Goal: Task Accomplishment & Management: Use online tool/utility

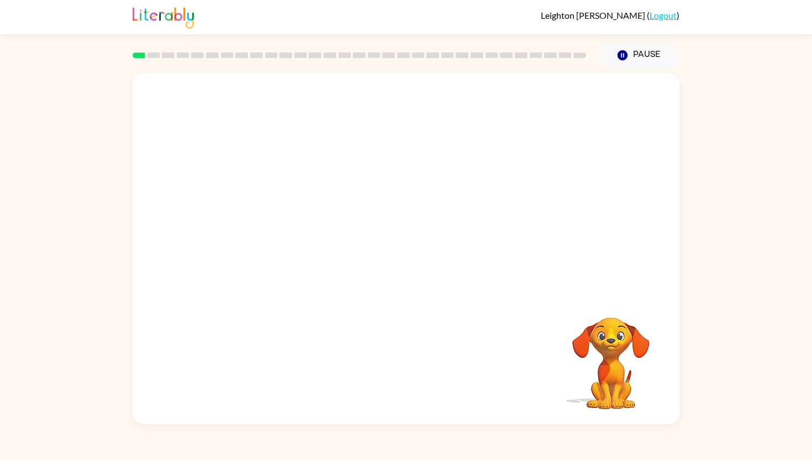
click at [577, 108] on video "Your browser must support playing .mp4 files to use Literably. Please try using…" at bounding box center [406, 183] width 547 height 221
click at [565, 108] on video "Your browser must support playing .mp4 files to use Literably. Please try using…" at bounding box center [406, 183] width 547 height 221
click at [399, 259] on icon "button" at bounding box center [406, 253] width 19 height 19
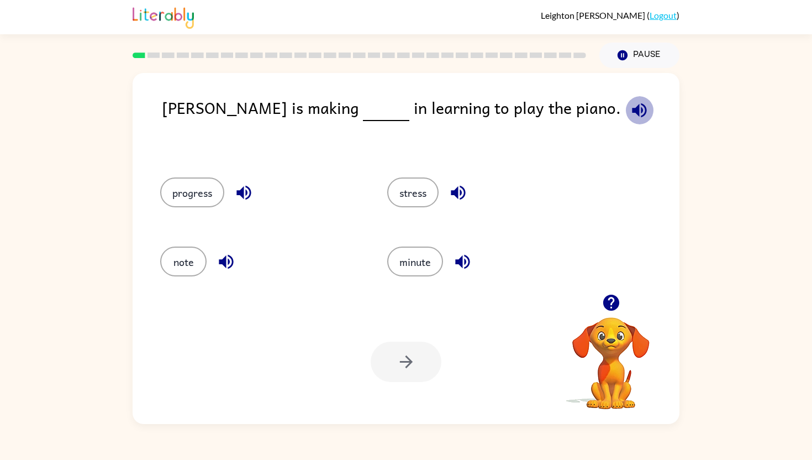
click at [630, 106] on icon "button" at bounding box center [639, 110] width 19 height 19
click at [172, 196] on button "progress" at bounding box center [192, 192] width 64 height 30
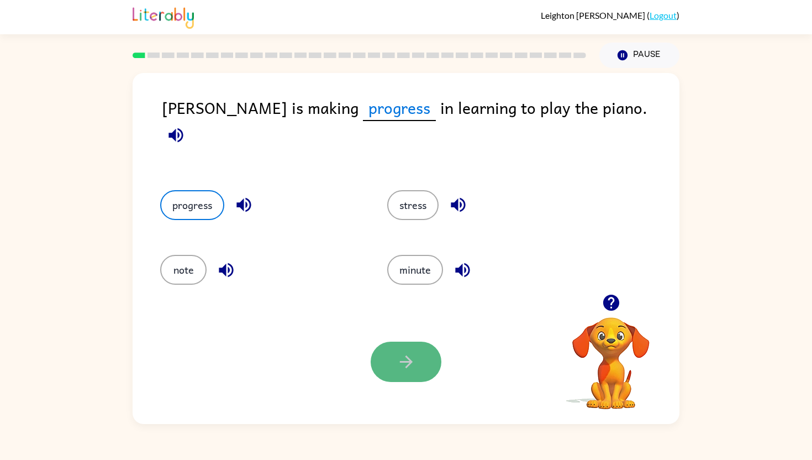
click at [387, 372] on button "button" at bounding box center [406, 361] width 71 height 40
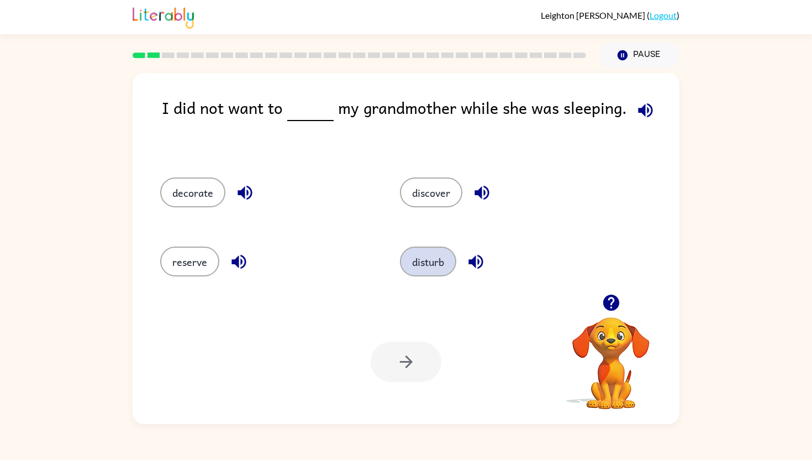
click at [422, 256] on button "disturb" at bounding box center [428, 261] width 56 height 30
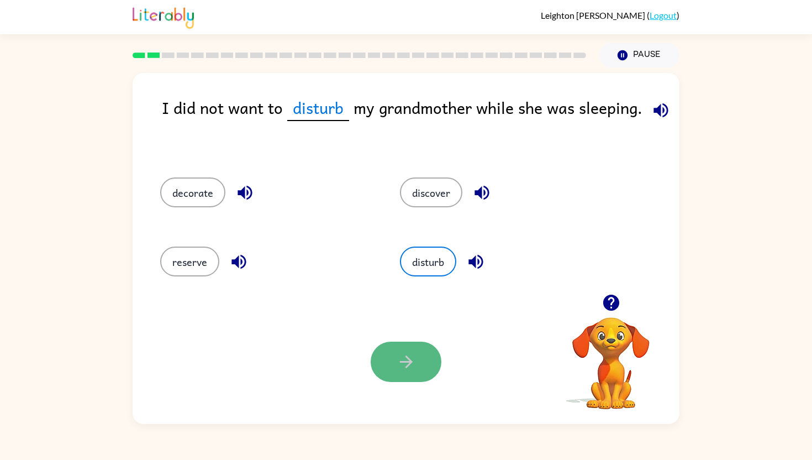
click at [412, 372] on button "button" at bounding box center [406, 361] width 71 height 40
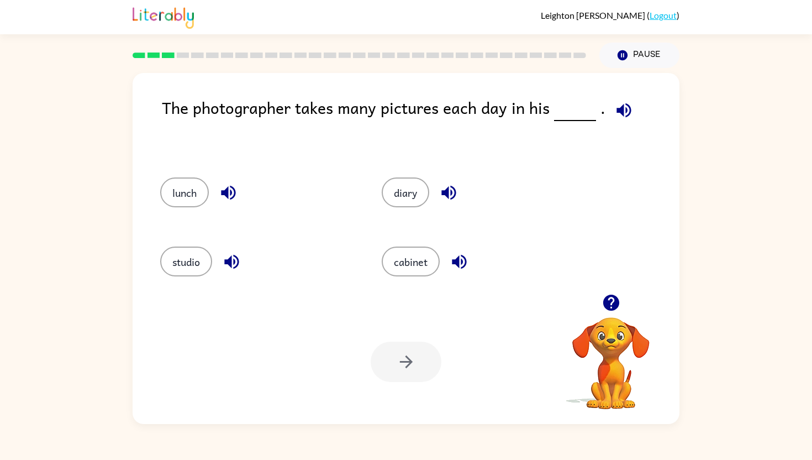
click at [151, 51] on div at bounding box center [359, 55] width 467 height 39
click at [195, 255] on button "studio" at bounding box center [186, 261] width 52 height 30
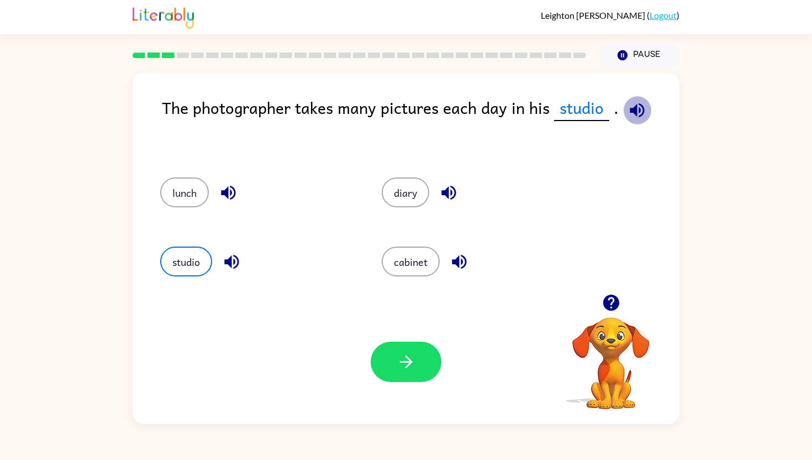
click at [638, 106] on icon "button" at bounding box center [637, 110] width 14 height 14
click at [612, 301] on icon "button" at bounding box center [611, 302] width 16 height 16
click at [420, 364] on button "button" at bounding box center [406, 361] width 71 height 40
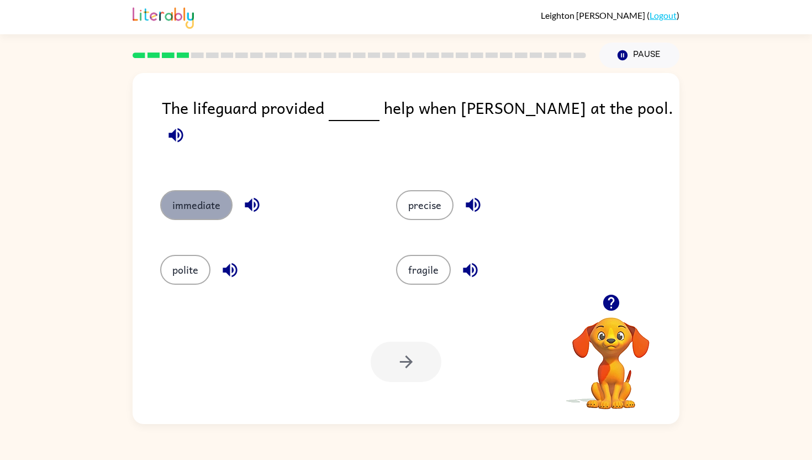
click at [214, 190] on button "immediate" at bounding box center [196, 205] width 72 height 30
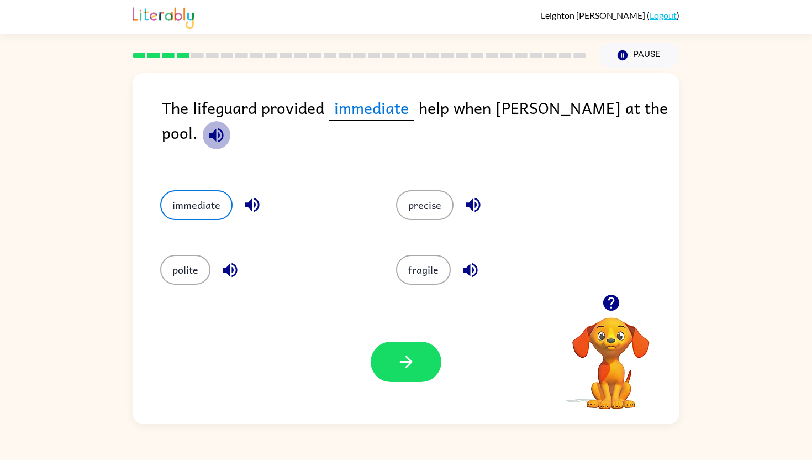
click at [226, 125] on icon "button" at bounding box center [216, 134] width 19 height 19
click at [415, 356] on icon "button" at bounding box center [406, 361] width 19 height 19
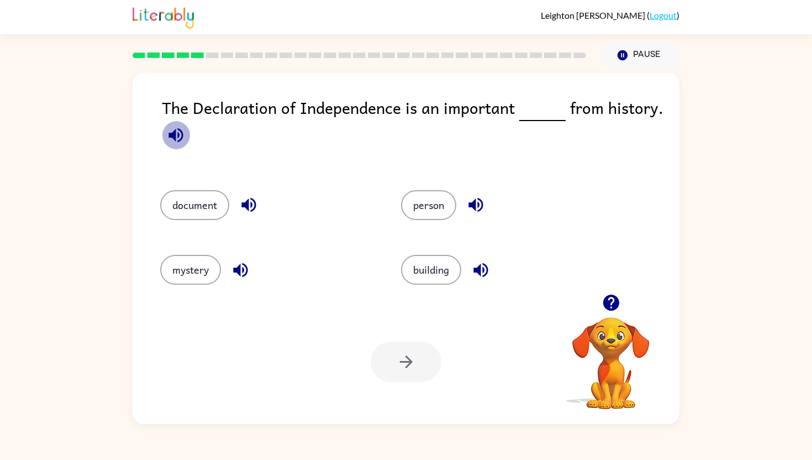
click at [185, 131] on icon "button" at bounding box center [175, 134] width 19 height 19
click at [199, 201] on button "document" at bounding box center [194, 205] width 69 height 30
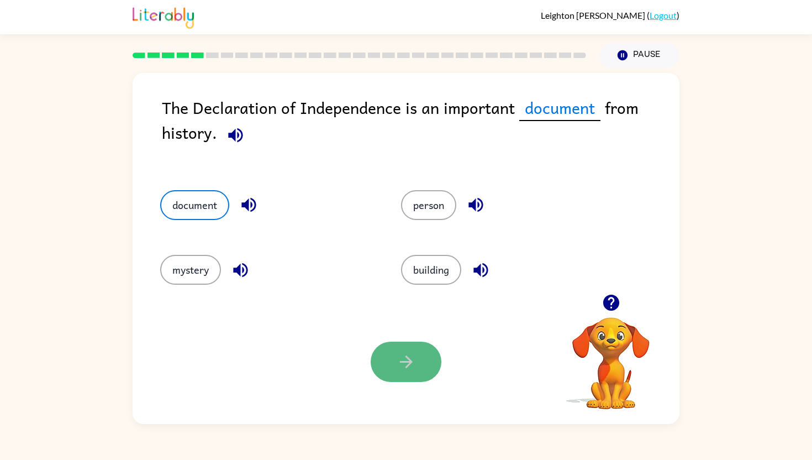
click at [413, 372] on button "button" at bounding box center [406, 361] width 71 height 40
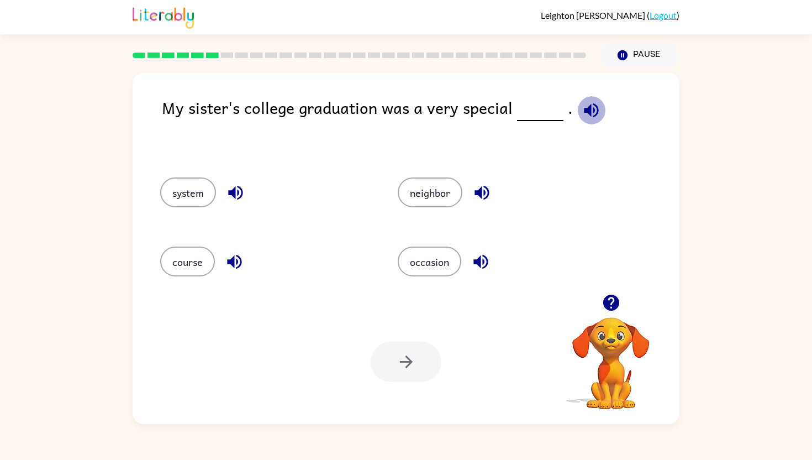
click at [584, 112] on icon "button" at bounding box center [591, 110] width 14 height 14
click at [447, 255] on button "occasion" at bounding box center [430, 261] width 64 height 30
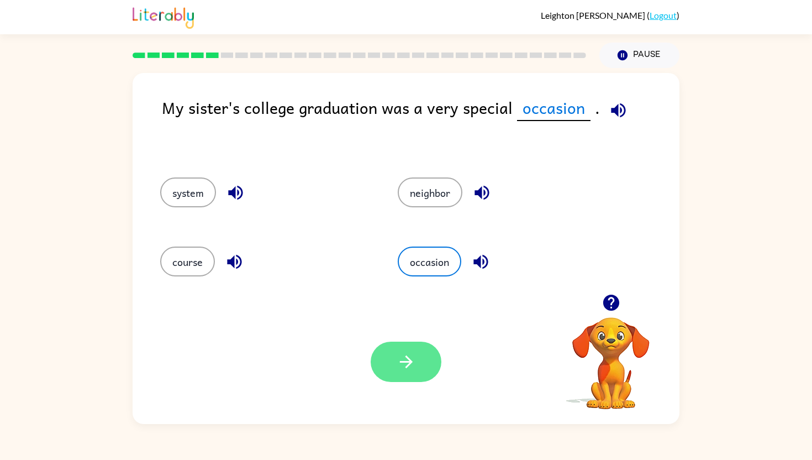
click at [407, 370] on icon "button" at bounding box center [406, 361] width 19 height 19
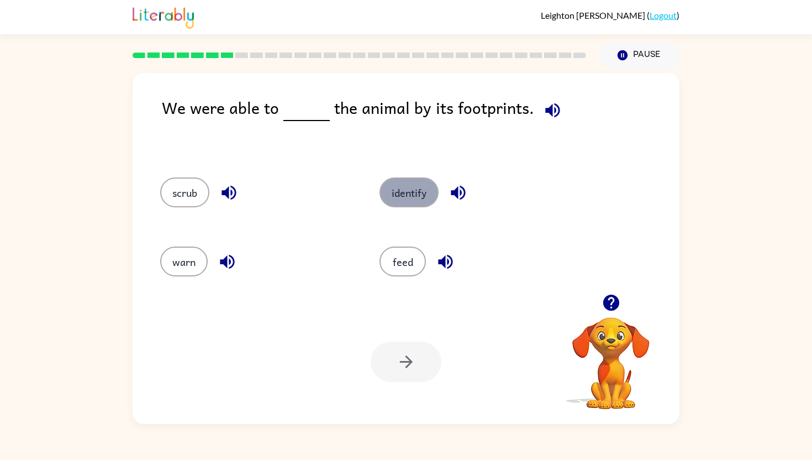
click at [413, 186] on button "identify" at bounding box center [409, 192] width 59 height 30
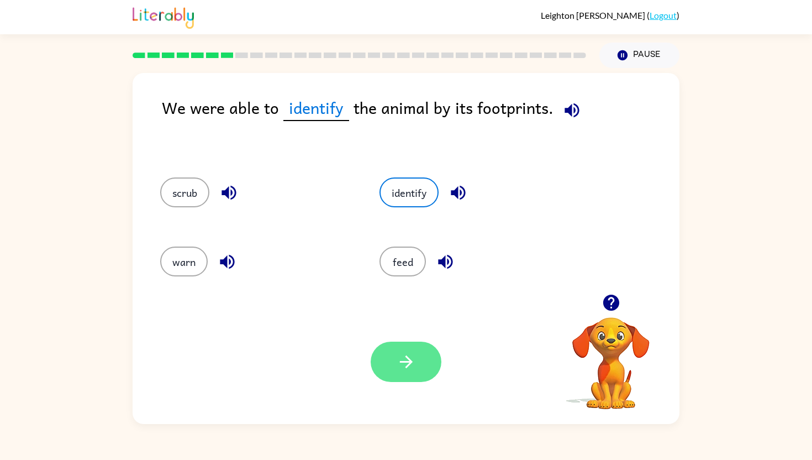
click at [423, 358] on button "button" at bounding box center [406, 361] width 71 height 40
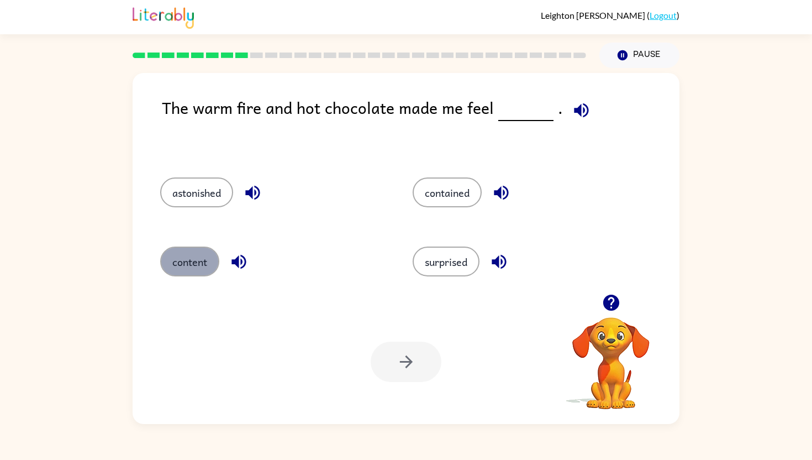
click at [191, 251] on button "content" at bounding box center [189, 261] width 59 height 30
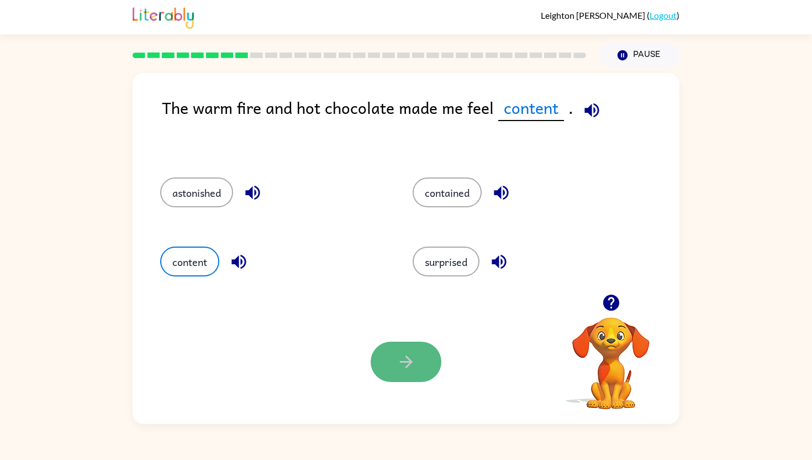
click at [422, 367] on button "button" at bounding box center [406, 361] width 71 height 40
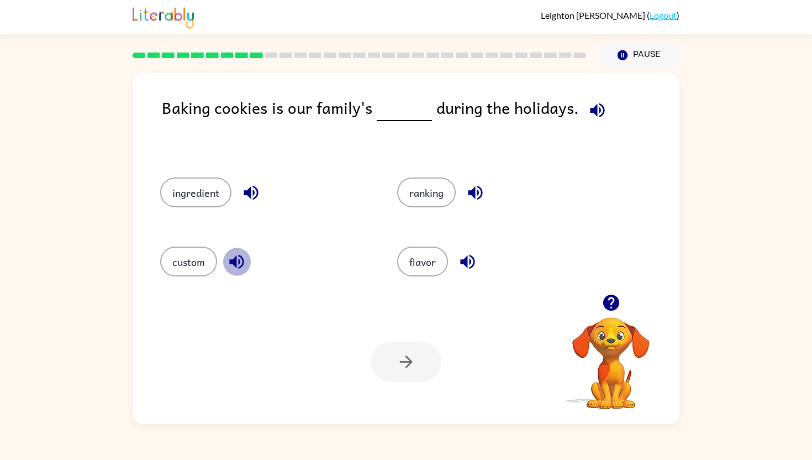
click at [244, 259] on icon "button" at bounding box center [236, 262] width 14 height 14
click at [244, 196] on icon "button" at bounding box center [250, 192] width 19 height 19
click at [468, 191] on icon "button" at bounding box center [475, 192] width 19 height 19
click at [469, 260] on icon "button" at bounding box center [467, 261] width 19 height 19
click at [202, 263] on button "custom" at bounding box center [188, 261] width 57 height 30
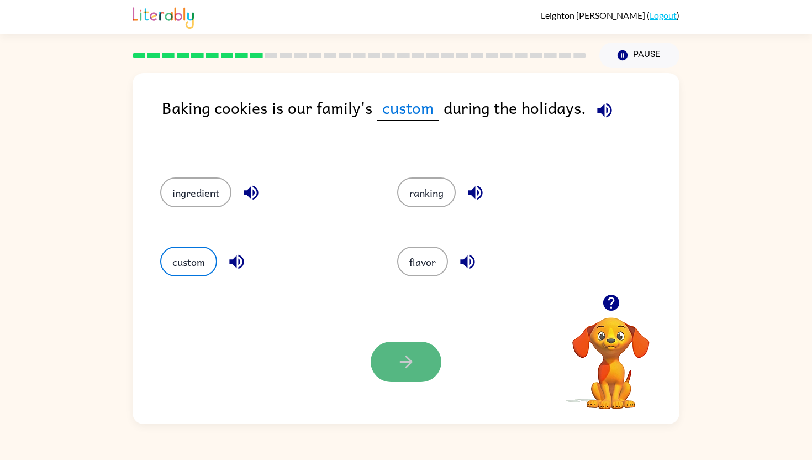
click at [392, 355] on button "button" at bounding box center [406, 361] width 71 height 40
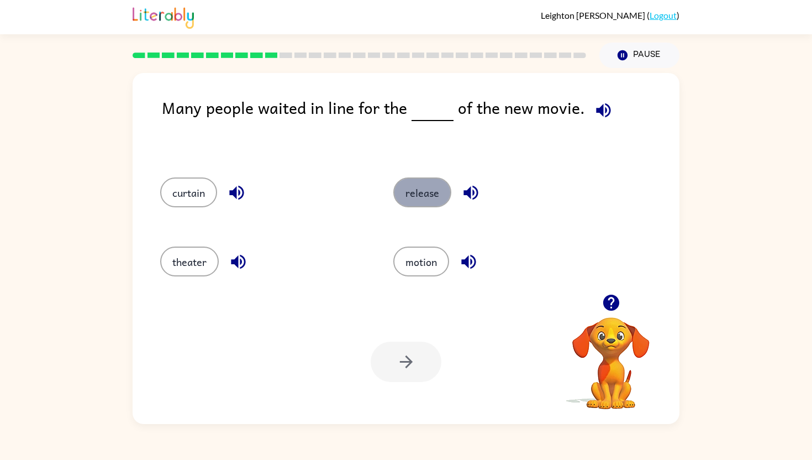
click at [418, 199] on button "release" at bounding box center [422, 192] width 58 height 30
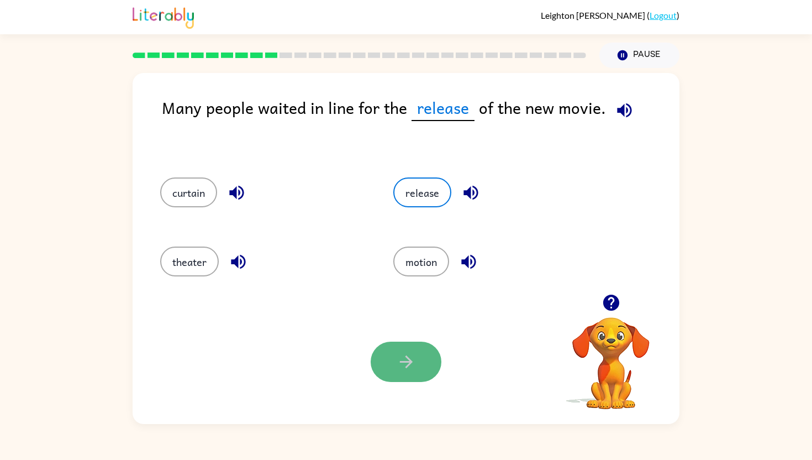
click at [412, 362] on icon "button" at bounding box center [406, 361] width 19 height 19
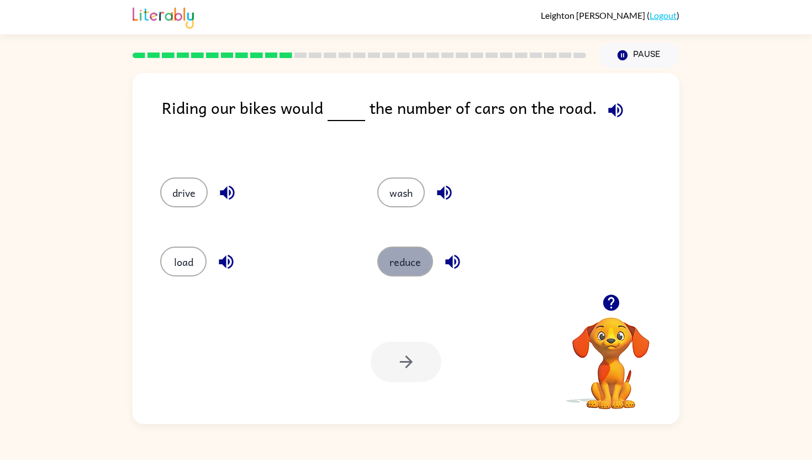
click at [394, 271] on button "reduce" at bounding box center [405, 261] width 56 height 30
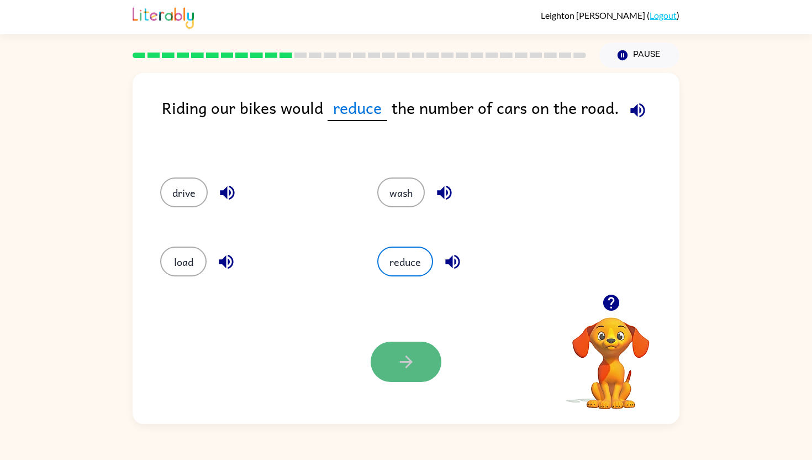
click at [393, 356] on button "button" at bounding box center [406, 361] width 71 height 40
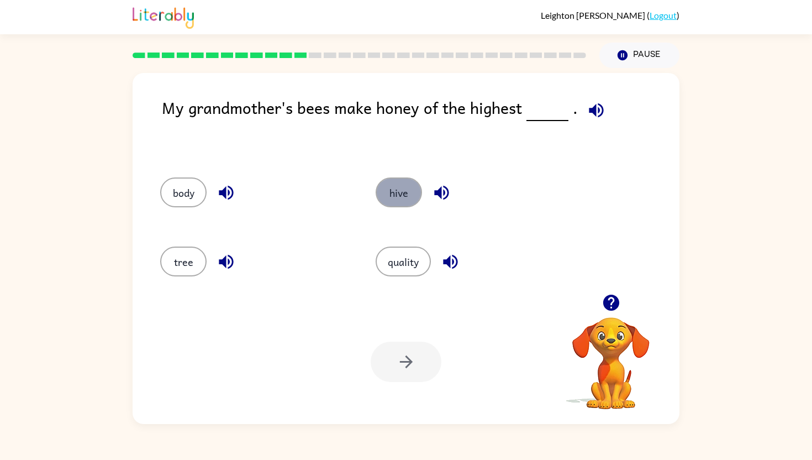
click at [399, 188] on button "hive" at bounding box center [399, 192] width 46 height 30
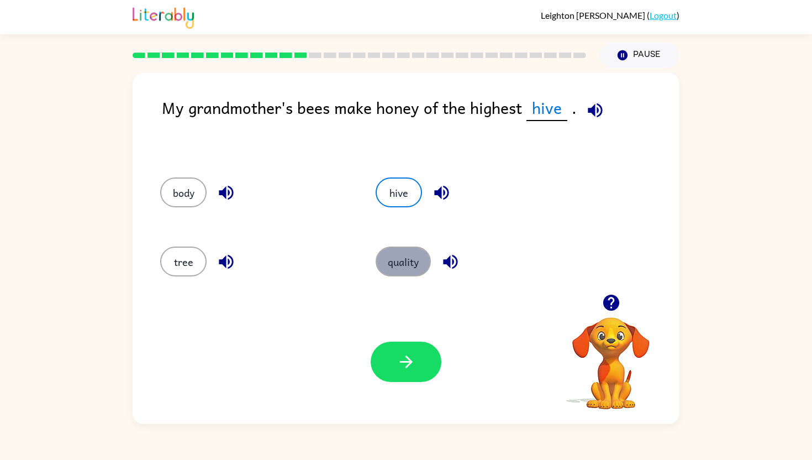
click at [380, 272] on button "quality" at bounding box center [403, 261] width 55 height 30
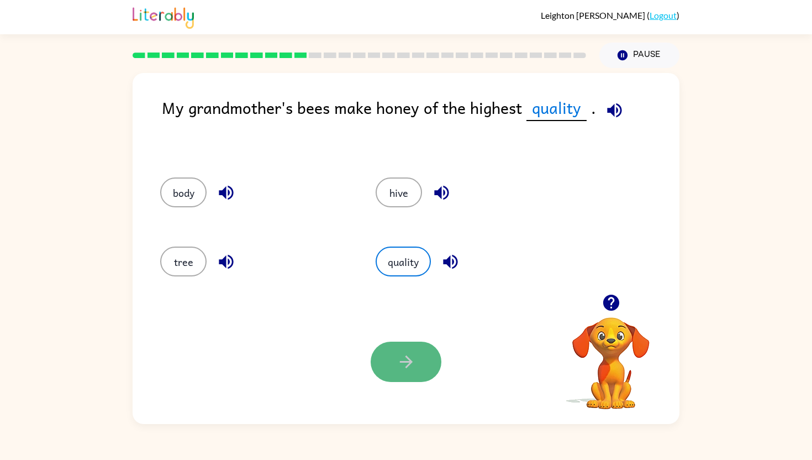
click at [396, 375] on button "button" at bounding box center [406, 361] width 71 height 40
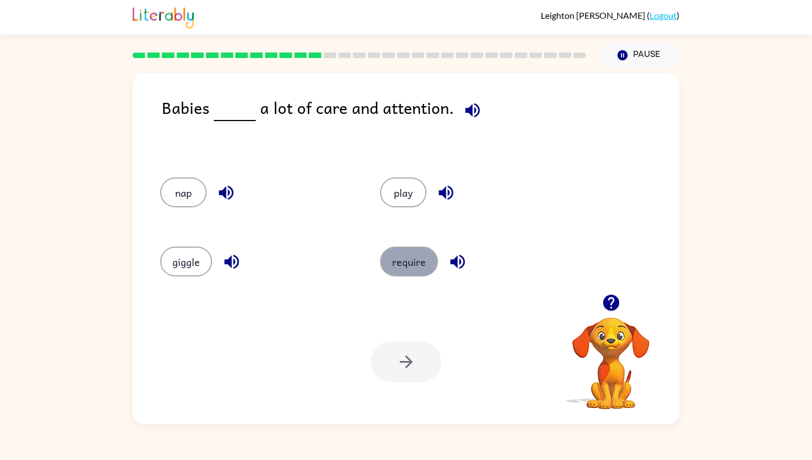
click at [406, 256] on button "require" at bounding box center [409, 261] width 58 height 30
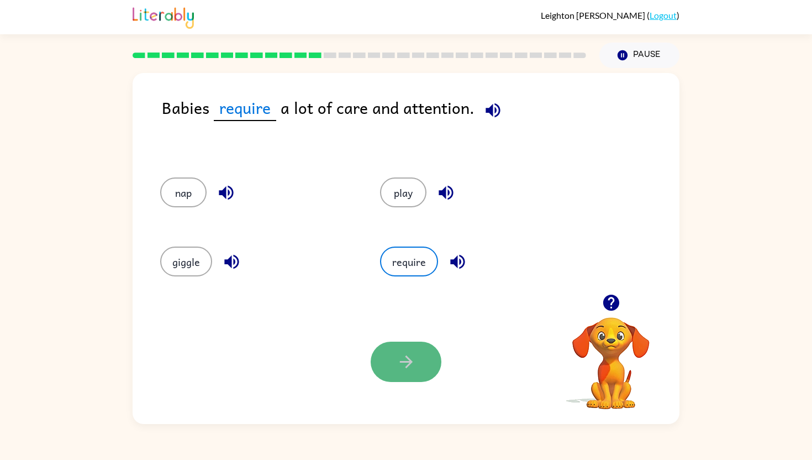
click at [398, 373] on button "button" at bounding box center [406, 361] width 71 height 40
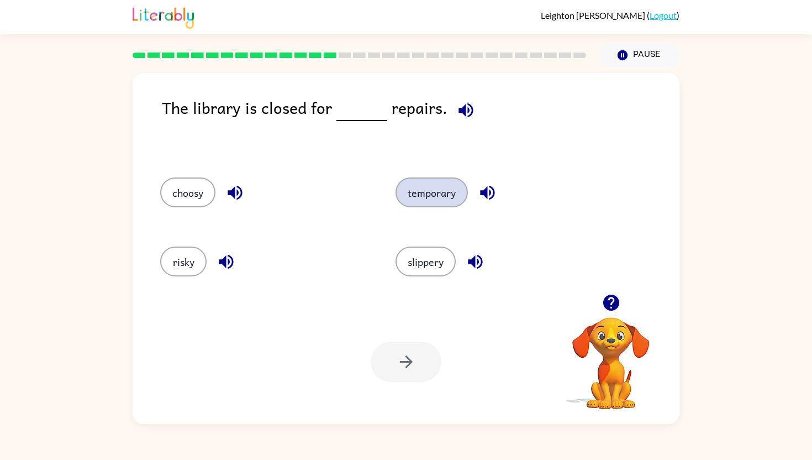
click at [444, 185] on button "temporary" at bounding box center [432, 192] width 72 height 30
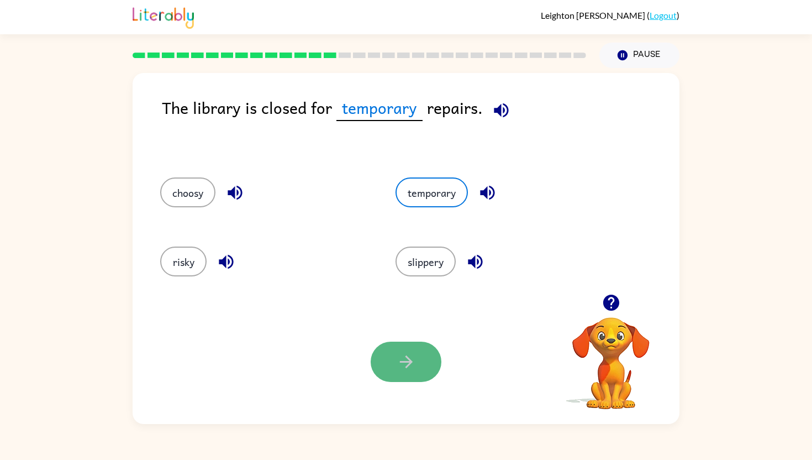
click at [399, 349] on button "button" at bounding box center [406, 361] width 71 height 40
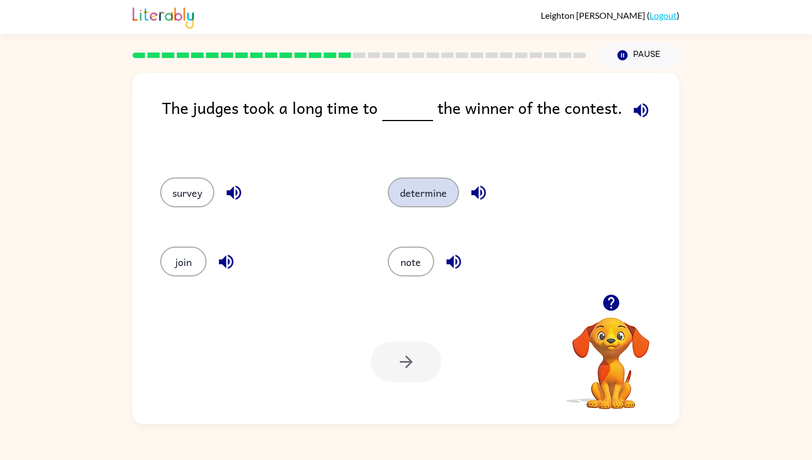
click at [440, 196] on button "determine" at bounding box center [423, 192] width 71 height 30
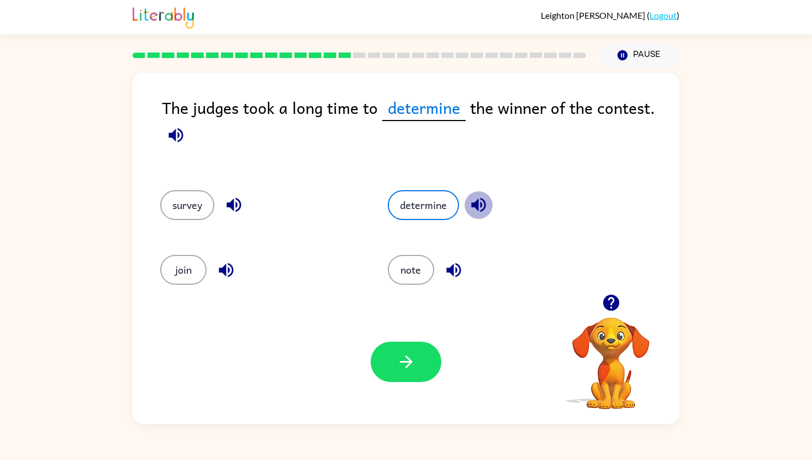
click at [482, 201] on icon "button" at bounding box center [478, 204] width 19 height 19
click at [401, 355] on icon "button" at bounding box center [406, 361] width 19 height 19
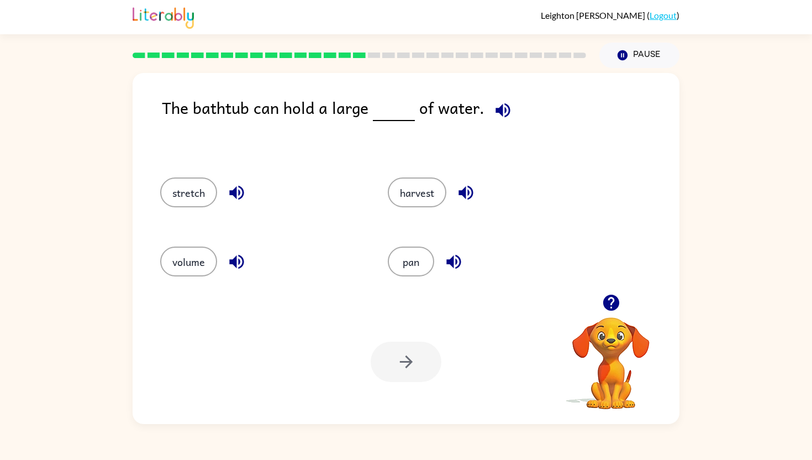
click at [256, 175] on div "stretch" at bounding box center [253, 190] width 228 height 69
click at [251, 178] on div "stretch" at bounding box center [261, 192] width 202 height 30
click at [230, 199] on icon "button" at bounding box center [236, 192] width 19 height 19
click at [242, 259] on icon "button" at bounding box center [236, 262] width 14 height 14
click at [459, 192] on icon "button" at bounding box center [465, 192] width 19 height 19
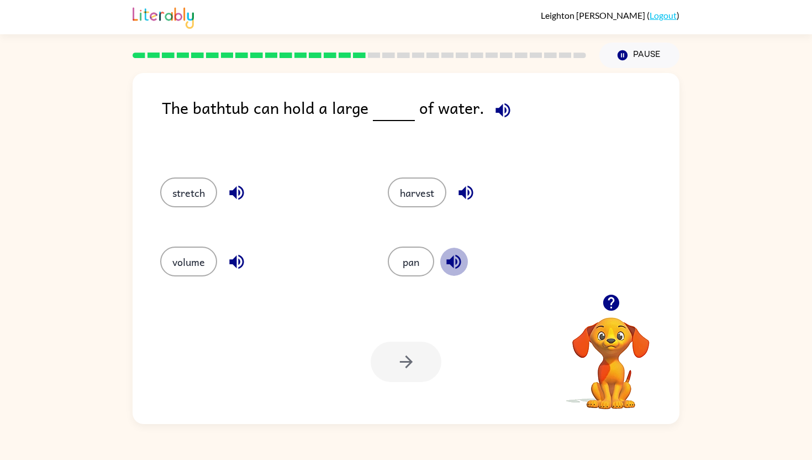
click at [455, 260] on icon "button" at bounding box center [453, 261] width 19 height 19
click at [429, 184] on button "harvest" at bounding box center [417, 192] width 59 height 30
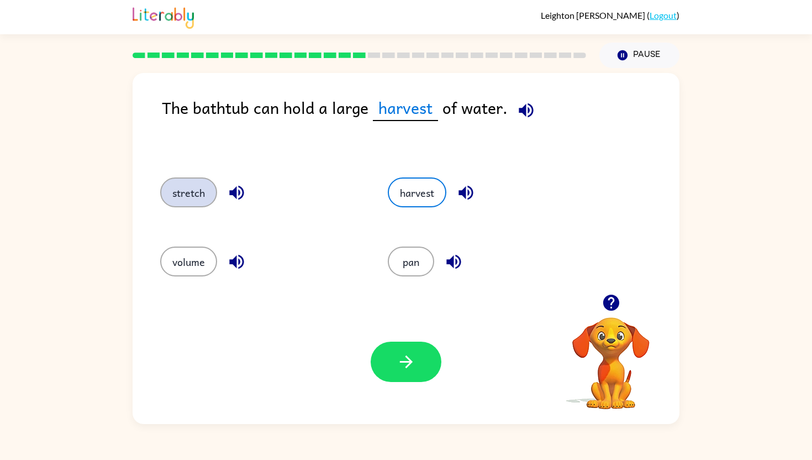
click at [200, 185] on button "stretch" at bounding box center [188, 192] width 57 height 30
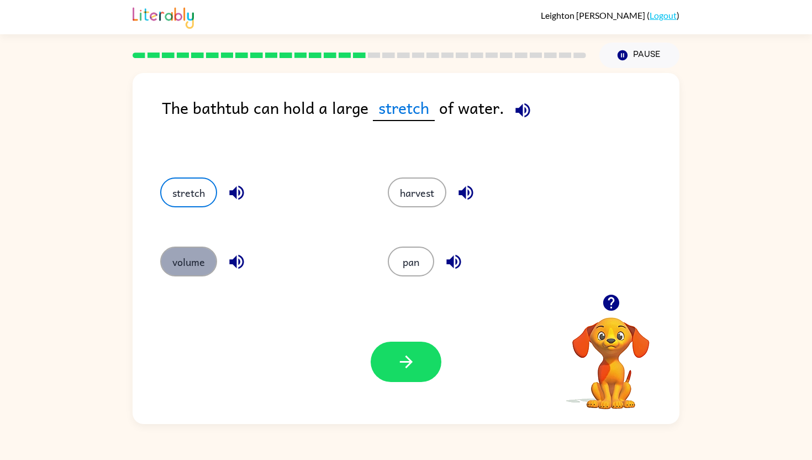
click at [203, 249] on button "volume" at bounding box center [188, 261] width 57 height 30
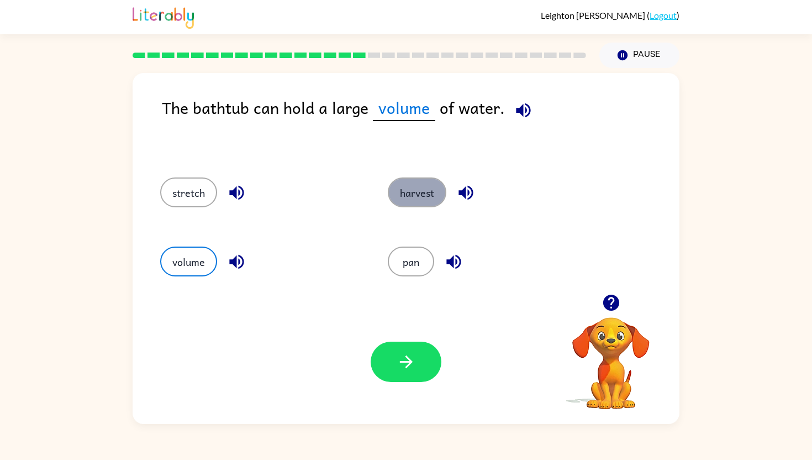
click at [402, 188] on button "harvest" at bounding box center [417, 192] width 59 height 30
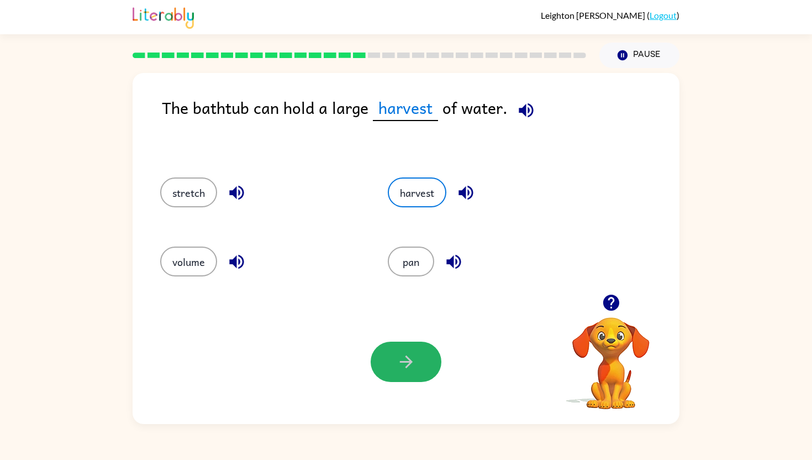
click at [409, 352] on button "button" at bounding box center [406, 361] width 71 height 40
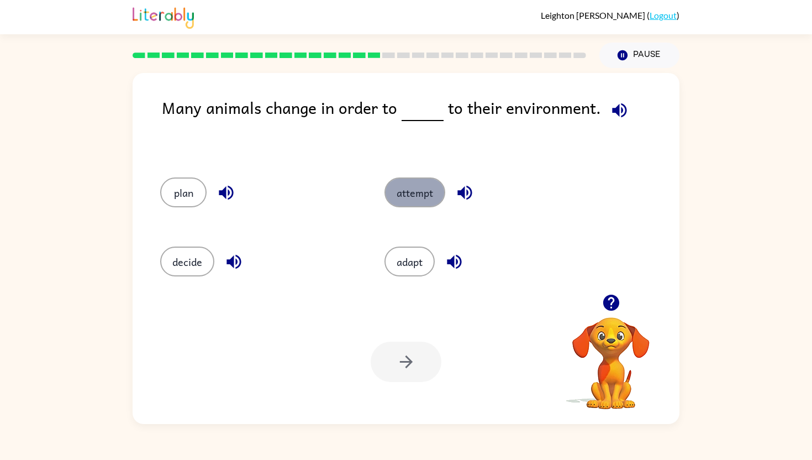
click at [397, 194] on button "attempt" at bounding box center [415, 192] width 61 height 30
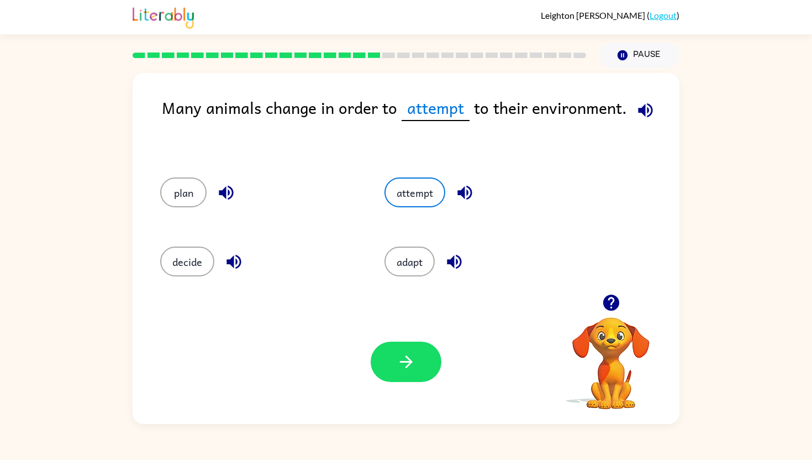
click at [465, 186] on icon "button" at bounding box center [464, 193] width 14 height 14
click at [462, 240] on div "adapt" at bounding box center [476, 259] width 224 height 69
click at [458, 264] on icon "button" at bounding box center [454, 261] width 19 height 19
click at [402, 270] on button "adapt" at bounding box center [410, 261] width 50 height 30
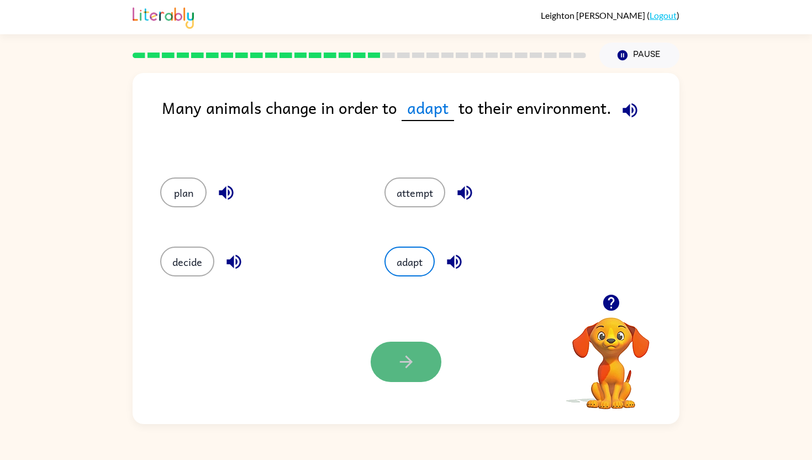
click at [407, 380] on button "button" at bounding box center [406, 361] width 71 height 40
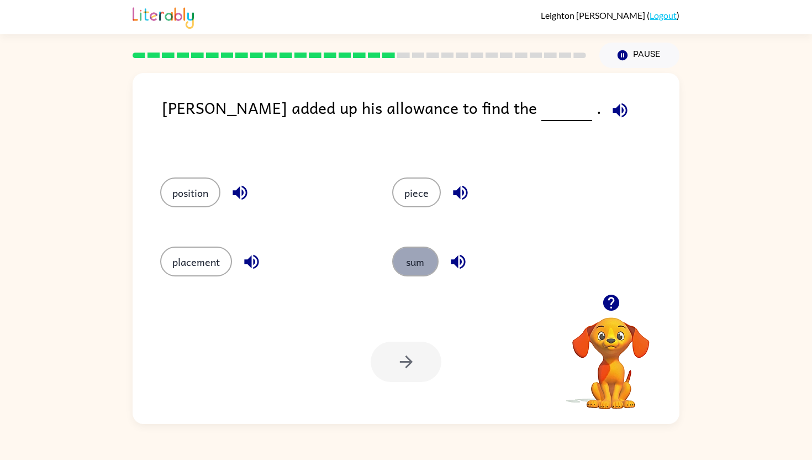
click at [408, 251] on button "sum" at bounding box center [415, 261] width 46 height 30
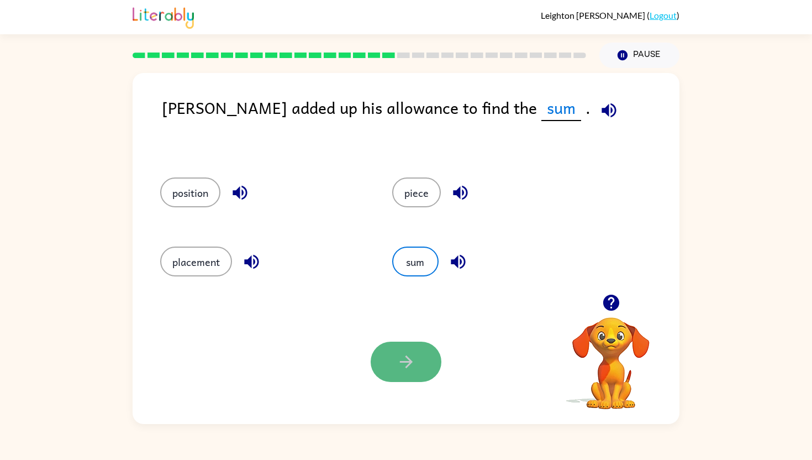
click at [395, 363] on button "button" at bounding box center [406, 361] width 71 height 40
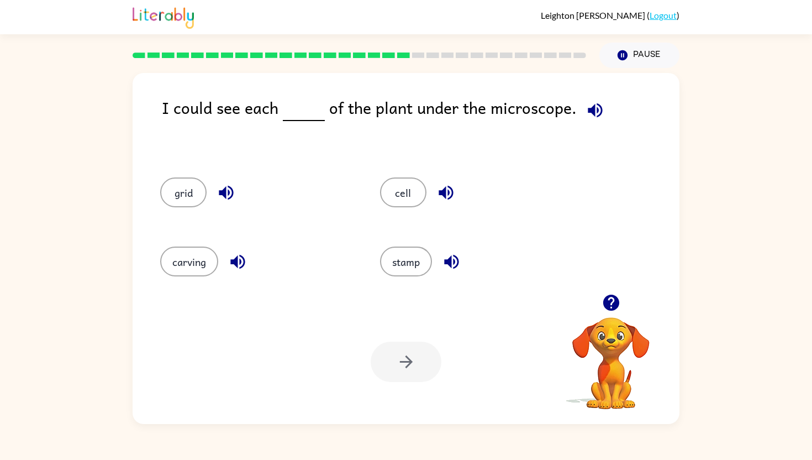
click at [218, 251] on div "carving" at bounding box center [257, 261] width 194 height 30
click at [198, 251] on button "carving" at bounding box center [189, 261] width 58 height 30
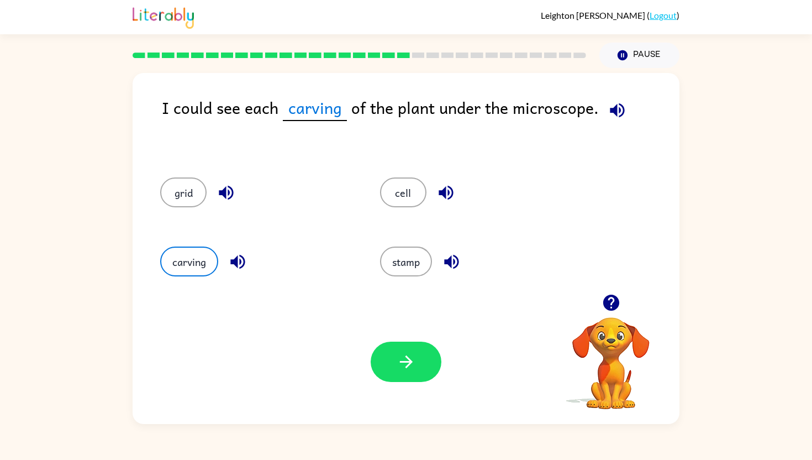
click at [233, 257] on icon "button" at bounding box center [237, 261] width 19 height 19
click at [227, 185] on icon "button" at bounding box center [226, 192] width 19 height 19
click at [438, 192] on icon "button" at bounding box center [445, 192] width 19 height 19
click at [451, 259] on icon "button" at bounding box center [451, 262] width 14 height 14
click at [419, 342] on button "button" at bounding box center [406, 361] width 71 height 40
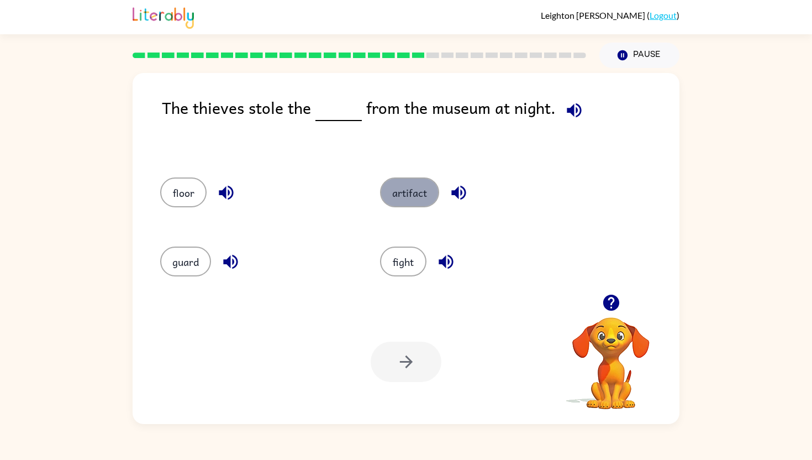
click at [396, 198] on button "artifact" at bounding box center [409, 192] width 59 height 30
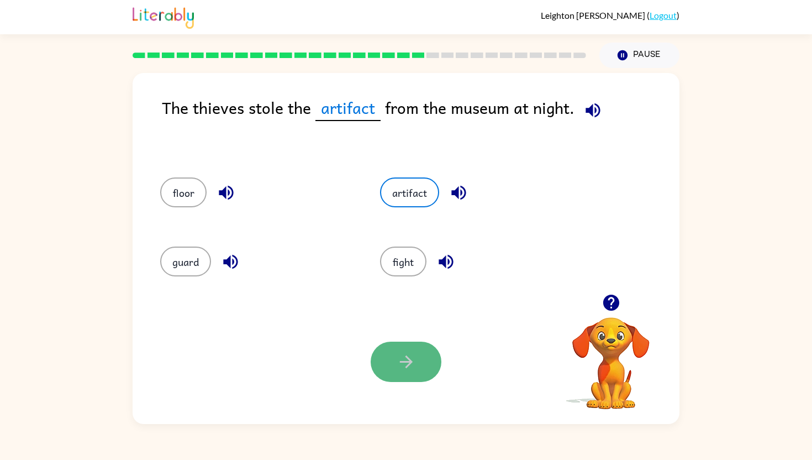
click at [381, 378] on button "button" at bounding box center [406, 361] width 71 height 40
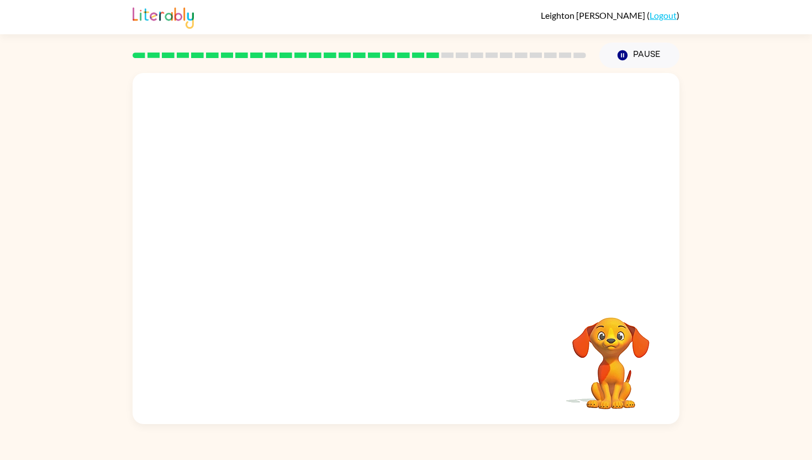
click at [609, 348] on video "Your browser must support playing .mp4 files to use Literably. Please try using…" at bounding box center [611, 355] width 110 height 110
click at [288, 252] on video "Your browser must support playing .mp4 files to use Literably. Please try using…" at bounding box center [406, 183] width 547 height 221
click at [285, 252] on video "Your browser must support playing .mp4 files to use Literably. Please try using…" at bounding box center [406, 183] width 547 height 221
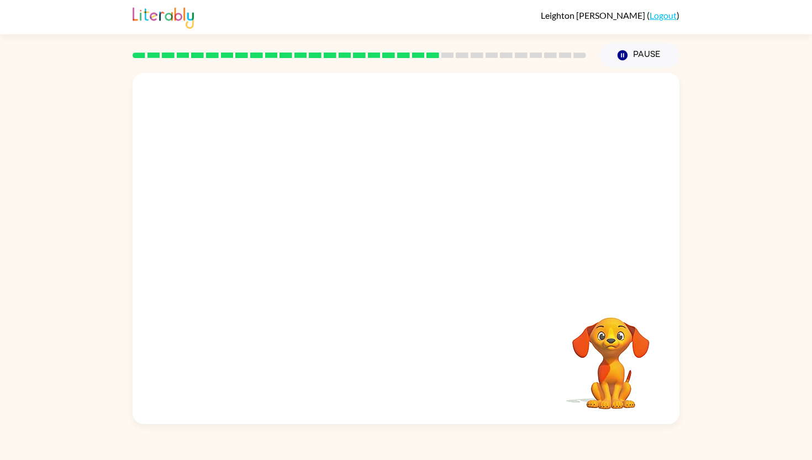
click at [285, 252] on video "Your browser must support playing .mp4 files to use Literably. Please try using…" at bounding box center [406, 183] width 547 height 221
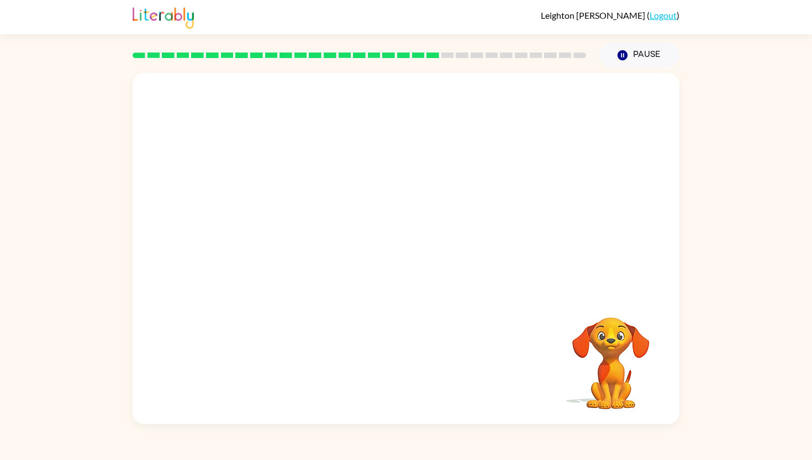
drag, startPoint x: 285, startPoint y: 252, endPoint x: 336, endPoint y: 138, distance: 125.6
click at [285, 250] on video "Your browser must support playing .mp4 files to use Literably. Please try using…" at bounding box center [406, 183] width 547 height 221
click at [296, 89] on video "Your browser must support playing .mp4 files to use Literably. Please try using…" at bounding box center [406, 183] width 547 height 221
click at [323, 171] on video "Your browser must support playing .mp4 files to use Literably. Please try using…" at bounding box center [406, 183] width 547 height 221
click at [296, 257] on video "Your browser must support playing .mp4 files to use Literably. Please try using…" at bounding box center [406, 183] width 547 height 221
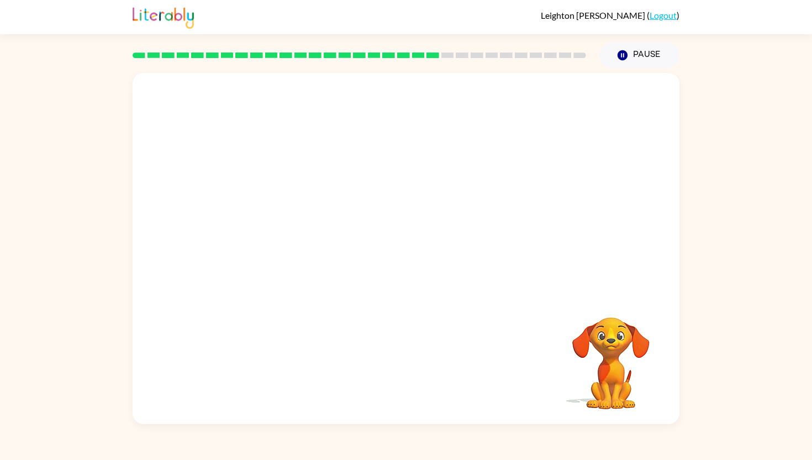
click at [295, 256] on video "Your browser must support playing .mp4 files to use Literably. Please try using…" at bounding box center [406, 183] width 547 height 221
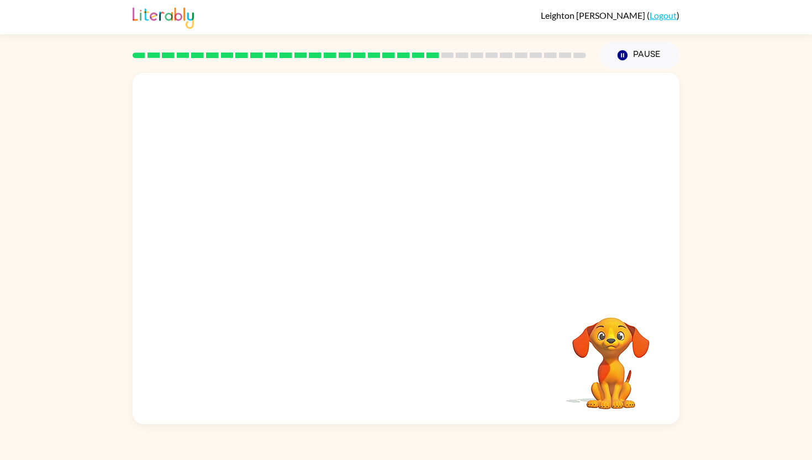
click at [295, 256] on video "Your browser must support playing .mp4 files to use Literably. Please try using…" at bounding box center [406, 183] width 547 height 221
click at [431, 249] on div at bounding box center [406, 254] width 71 height 40
click at [402, 251] on div at bounding box center [406, 254] width 71 height 40
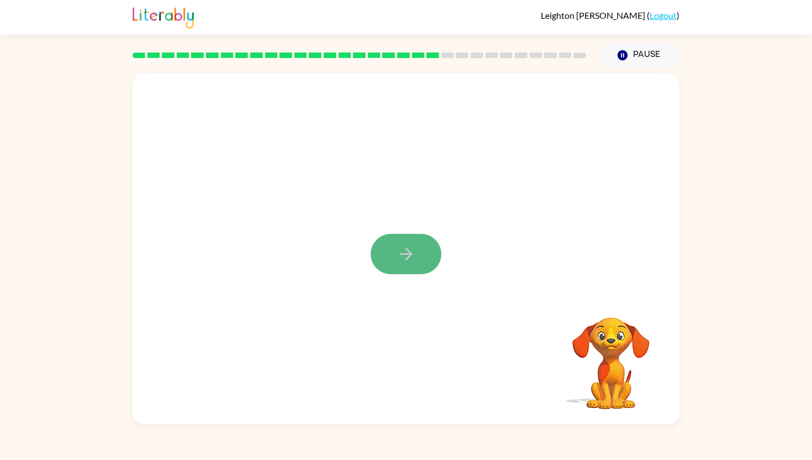
click at [403, 251] on icon "button" at bounding box center [406, 253] width 19 height 19
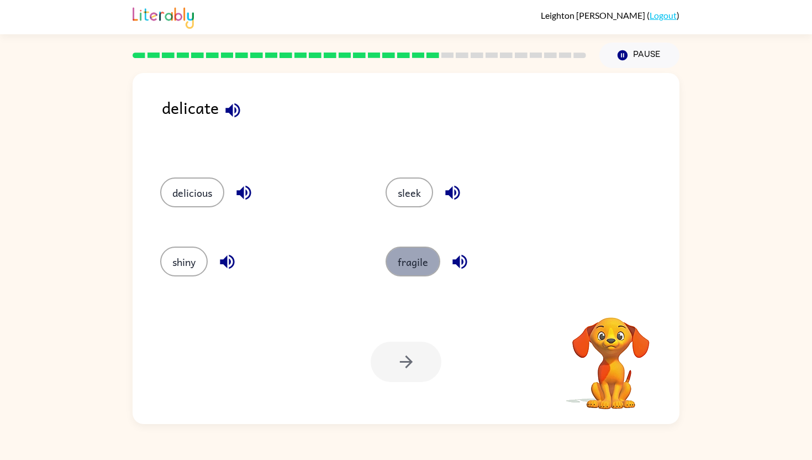
click at [419, 269] on button "fragile" at bounding box center [413, 261] width 55 height 30
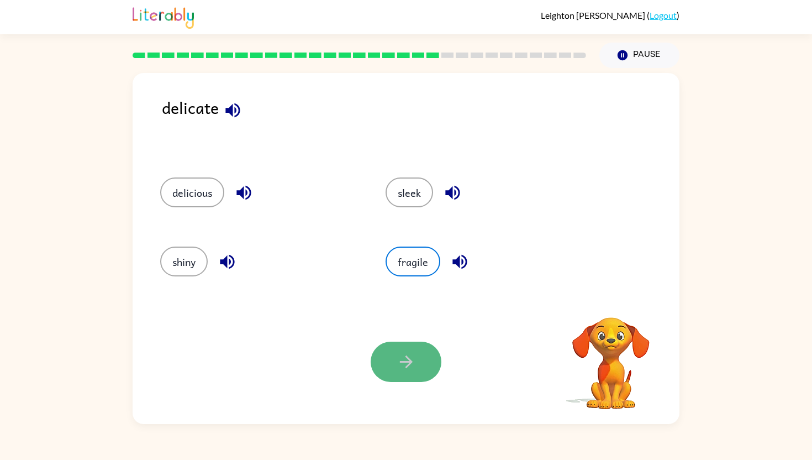
click at [398, 367] on icon "button" at bounding box center [406, 361] width 19 height 19
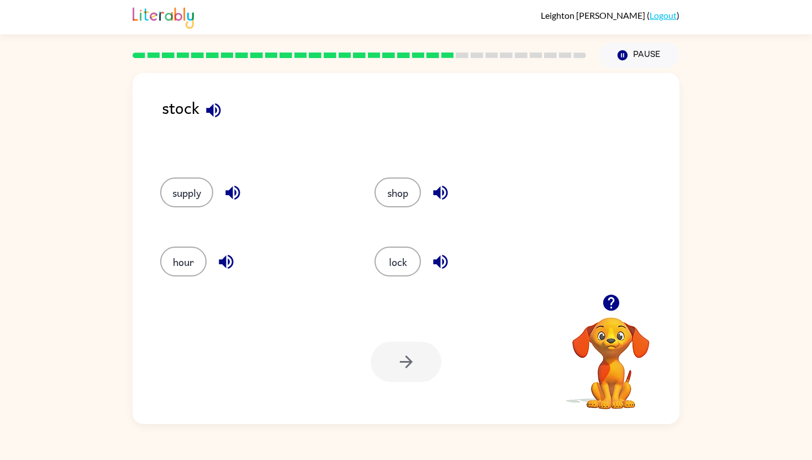
click at [230, 194] on icon "button" at bounding box center [232, 193] width 14 height 14
click at [223, 264] on icon "button" at bounding box center [226, 262] width 14 height 14
click at [446, 252] on icon "button" at bounding box center [440, 261] width 19 height 19
click at [447, 191] on icon "button" at bounding box center [440, 193] width 14 height 14
click at [166, 189] on button "supply" at bounding box center [186, 192] width 53 height 30
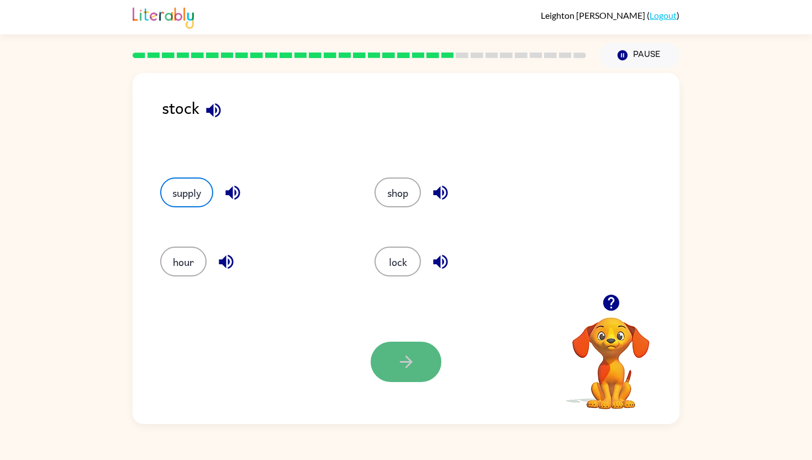
click at [407, 366] on icon "button" at bounding box center [405, 361] width 13 height 13
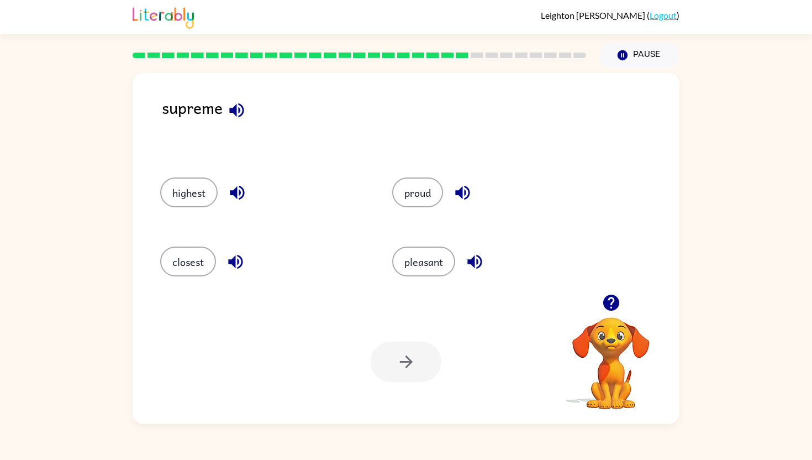
click at [207, 177] on div "highest" at bounding box center [263, 192] width 207 height 30
click at [152, 182] on div "highest" at bounding box center [255, 190] width 232 height 69
click at [181, 188] on button "highest" at bounding box center [188, 192] width 57 height 30
click at [377, 357] on button "button" at bounding box center [406, 361] width 71 height 40
click at [238, 254] on icon "button" at bounding box center [240, 261] width 19 height 19
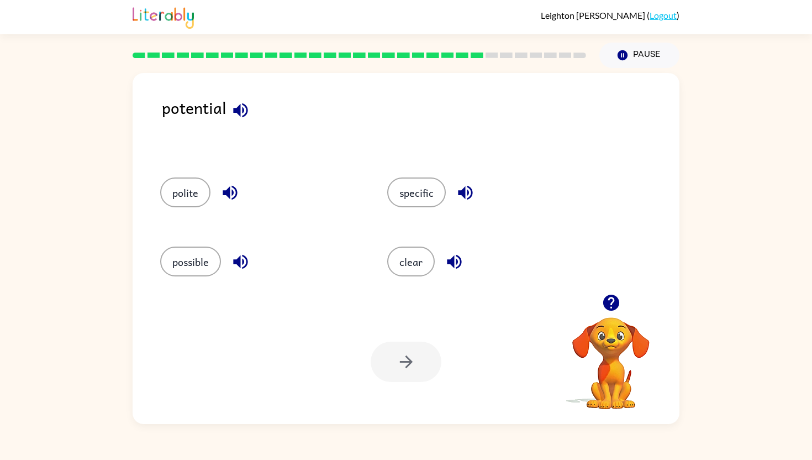
click at [406, 368] on div at bounding box center [406, 361] width 71 height 40
click at [176, 265] on button "possible" at bounding box center [190, 261] width 61 height 30
click at [379, 355] on button "button" at bounding box center [406, 361] width 71 height 40
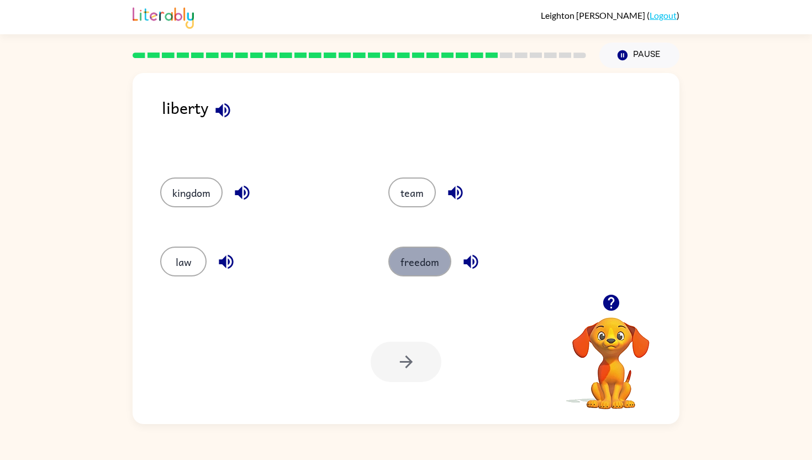
click at [419, 265] on button "freedom" at bounding box center [419, 261] width 63 height 30
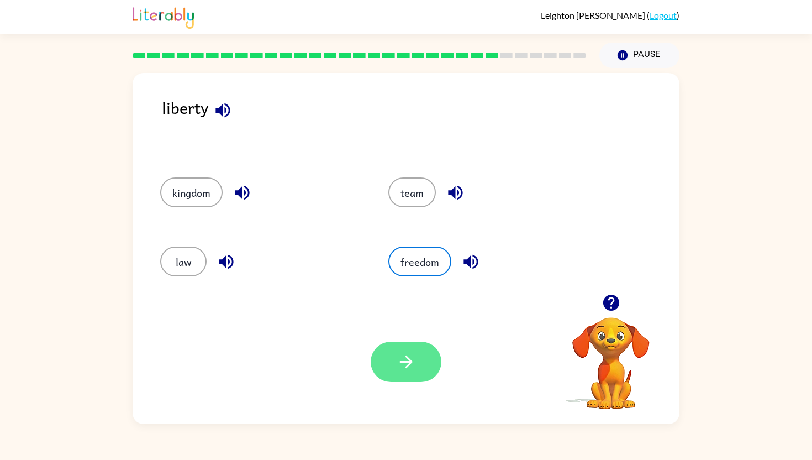
click at [393, 357] on button "button" at bounding box center [406, 361] width 71 height 40
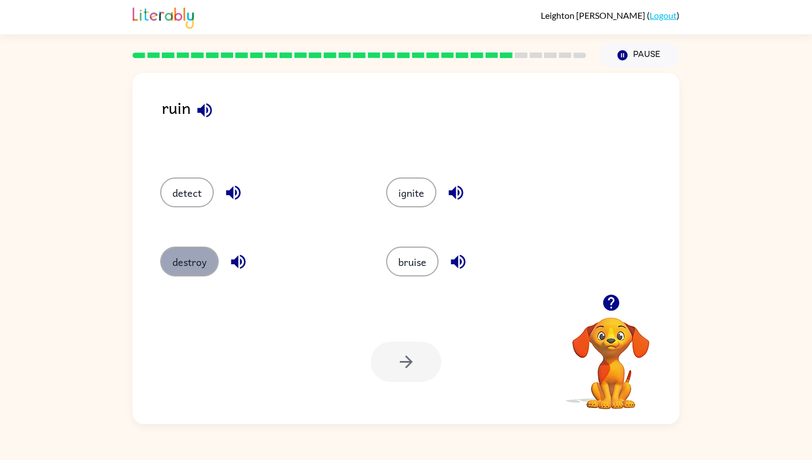
click at [187, 250] on button "destroy" at bounding box center [189, 261] width 59 height 30
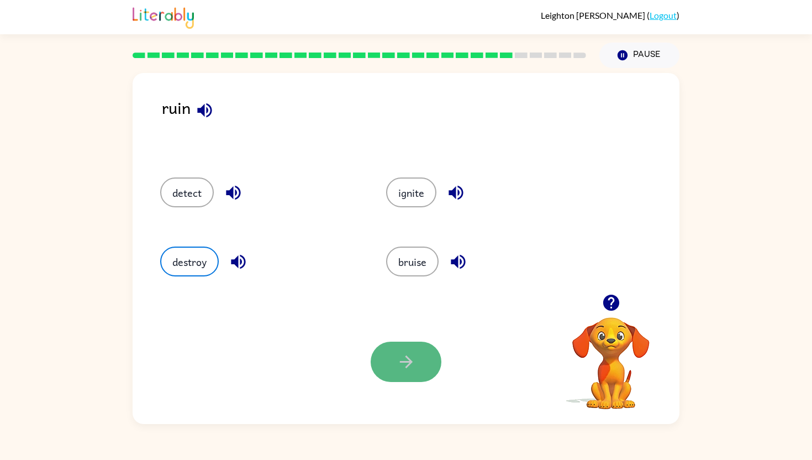
click at [408, 345] on button "button" at bounding box center [406, 361] width 71 height 40
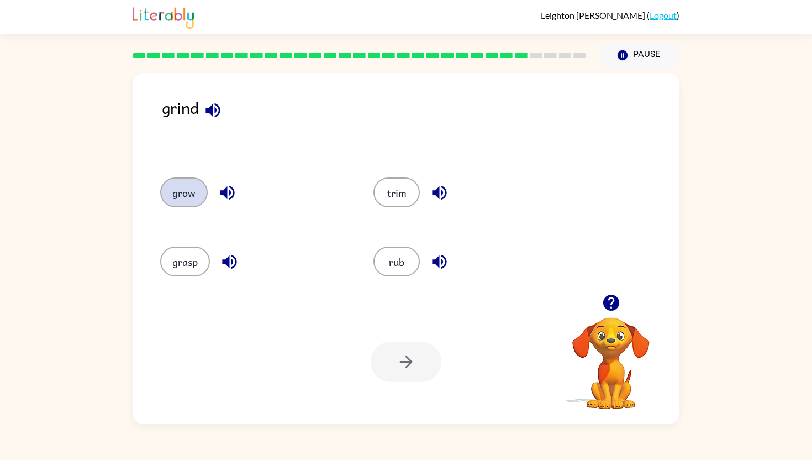
click at [172, 183] on button "grow" at bounding box center [184, 192] width 48 height 30
click at [323, 323] on div "Your browser must support playing .mp4 files to use Literably. Please try using…" at bounding box center [406, 361] width 547 height 124
click at [407, 335] on div "Your browser must support playing .mp4 files to use Literably. Please try using…" at bounding box center [406, 361] width 547 height 124
click at [415, 356] on icon "button" at bounding box center [406, 361] width 19 height 19
click at [180, 194] on button "dirt" at bounding box center [183, 192] width 46 height 30
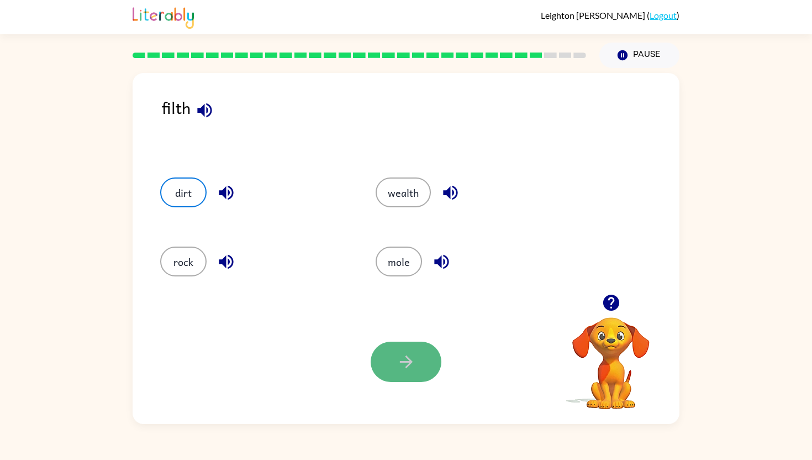
click at [408, 376] on button "button" at bounding box center [406, 361] width 71 height 40
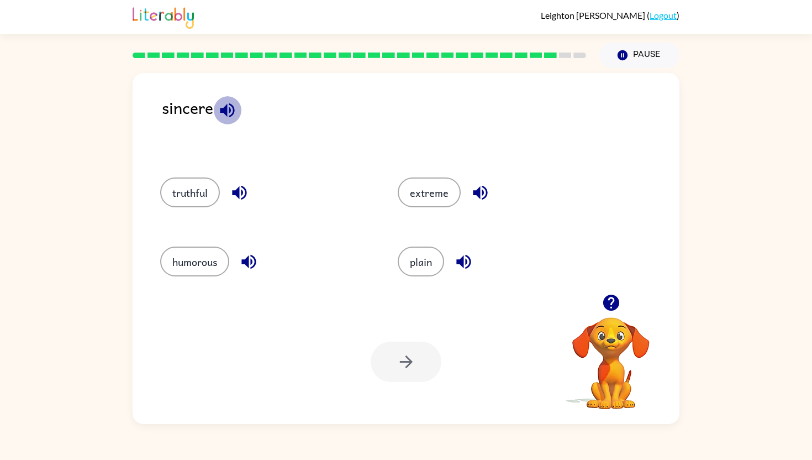
click at [224, 97] on button "button" at bounding box center [227, 110] width 28 height 28
click at [186, 191] on button "truthful" at bounding box center [190, 192] width 60 height 30
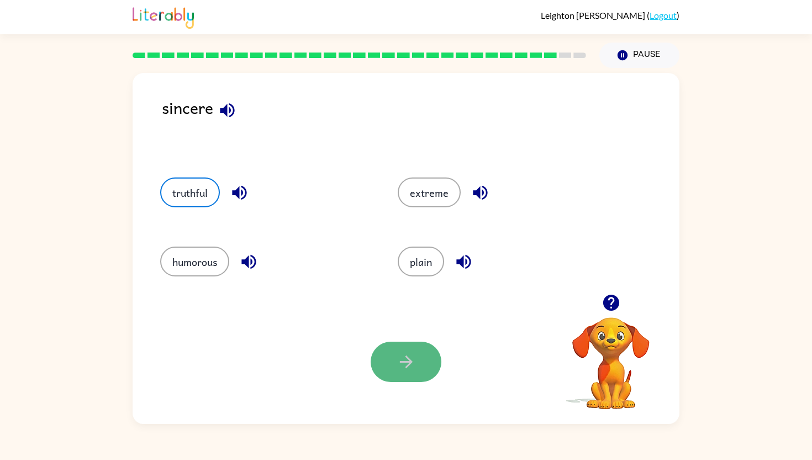
click at [396, 346] on button "button" at bounding box center [406, 361] width 71 height 40
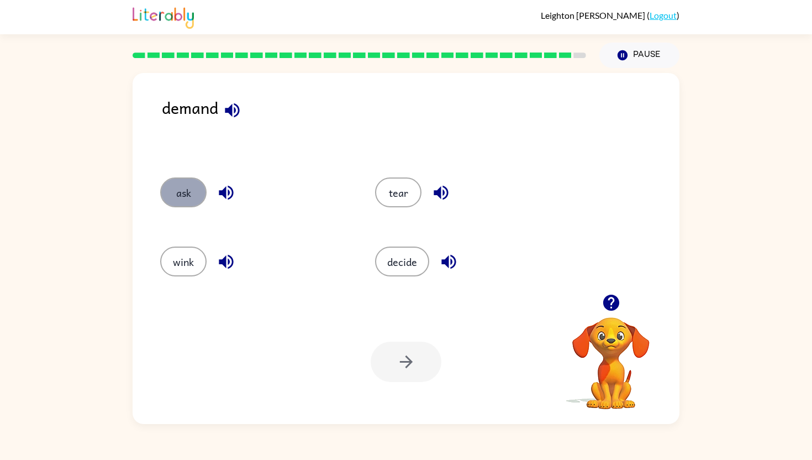
click at [184, 196] on button "ask" at bounding box center [183, 192] width 46 height 30
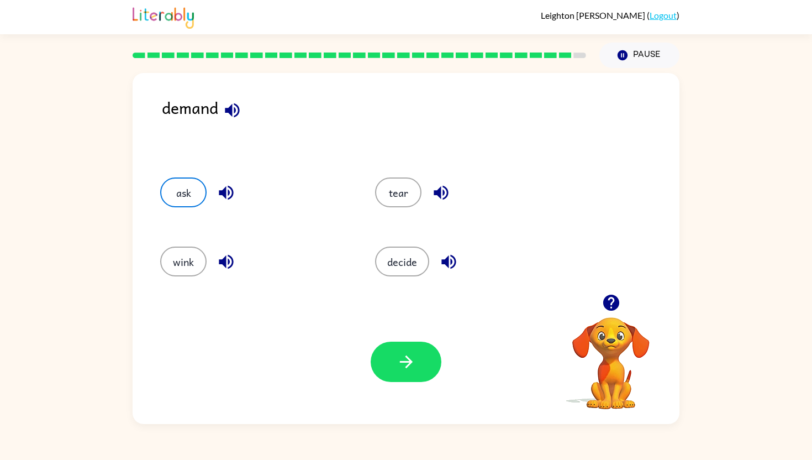
click at [391, 337] on div "Your browser must support playing .mp4 files to use Literably. Please try using…" at bounding box center [406, 361] width 547 height 124
click at [392, 350] on button "button" at bounding box center [406, 361] width 71 height 40
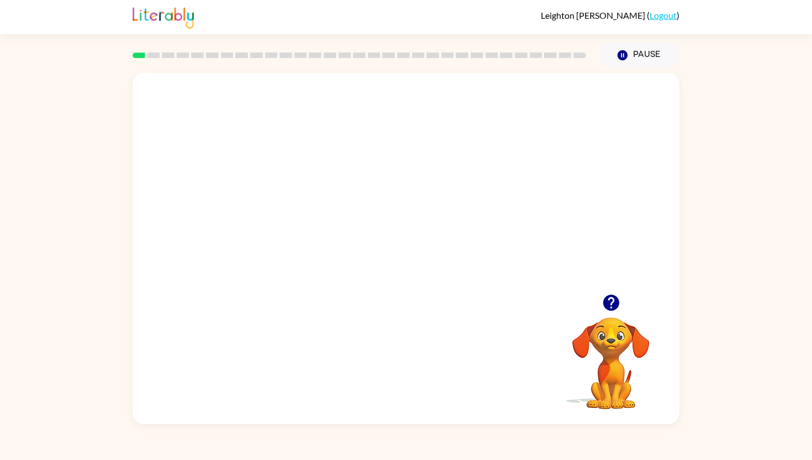
click at [432, 233] on video "Your browser must support playing .mp4 files to use Literably. Please try using…" at bounding box center [406, 183] width 547 height 221
click at [482, 193] on video "Your browser must support playing .mp4 files to use Literably. Please try using…" at bounding box center [406, 183] width 547 height 221
click at [411, 259] on icon "button" at bounding box center [406, 253] width 19 height 19
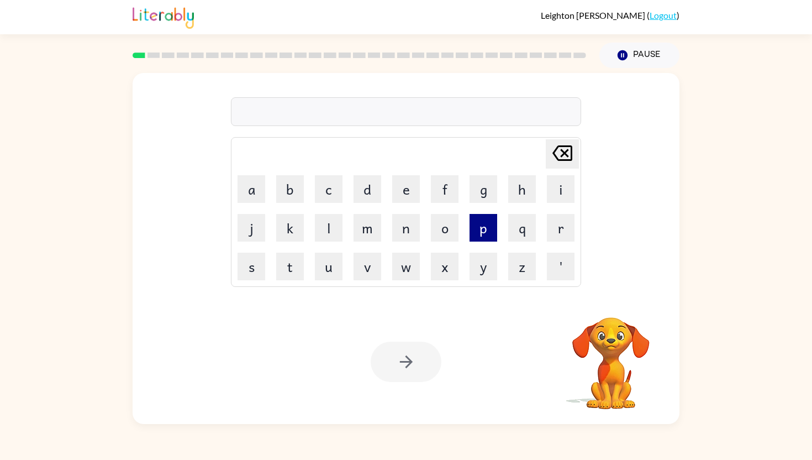
click at [485, 230] on button "p" at bounding box center [484, 228] width 28 height 28
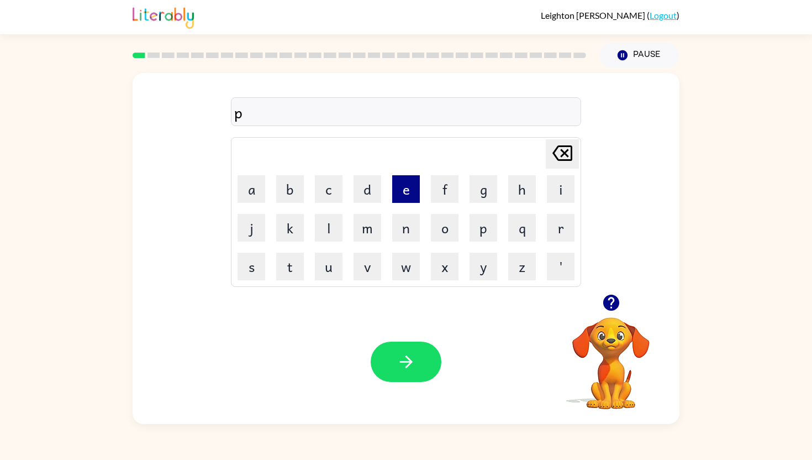
click at [402, 183] on button "e" at bounding box center [406, 189] width 28 height 28
click at [454, 192] on button "f" at bounding box center [445, 189] width 28 height 28
click at [561, 159] on icon "[PERSON_NAME] last character input" at bounding box center [562, 153] width 27 height 27
click at [564, 228] on button "r" at bounding box center [561, 228] width 28 height 28
click at [443, 181] on button "f" at bounding box center [445, 189] width 28 height 28
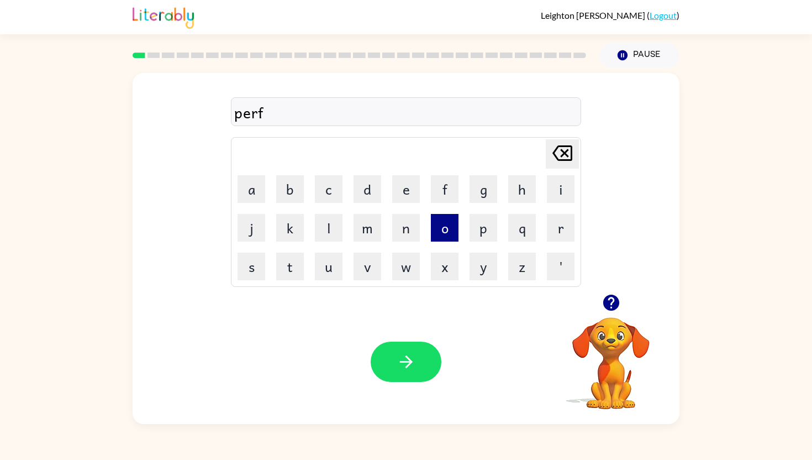
click at [447, 222] on button "o" at bounding box center [445, 228] width 28 height 28
click at [363, 229] on button "m" at bounding box center [368, 228] width 28 height 28
click at [402, 185] on button "e" at bounding box center [406, 189] width 28 height 28
click at [398, 359] on icon "button" at bounding box center [406, 361] width 19 height 19
click at [332, 227] on button "l" at bounding box center [329, 228] width 28 height 28
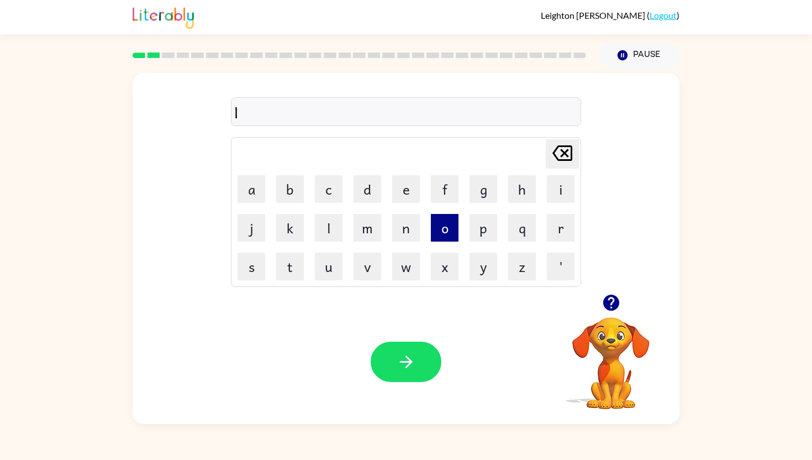
click at [446, 228] on button "o" at bounding box center [445, 228] width 28 height 28
click at [331, 257] on button "u" at bounding box center [329, 266] width 28 height 28
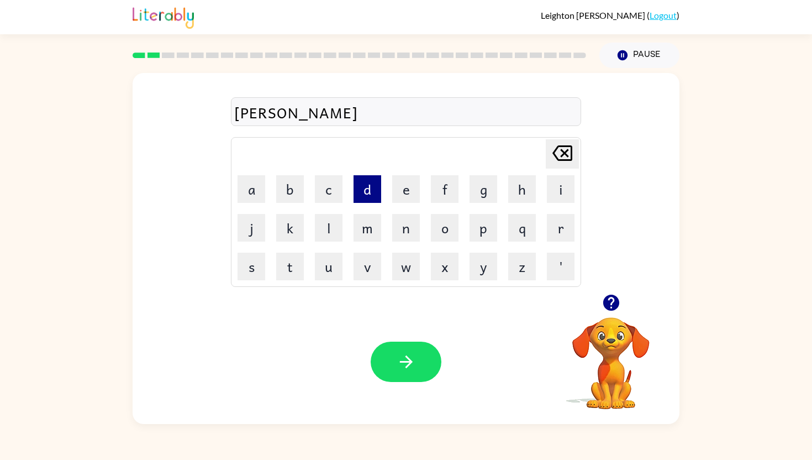
click at [371, 185] on button "d" at bounding box center [368, 189] width 28 height 28
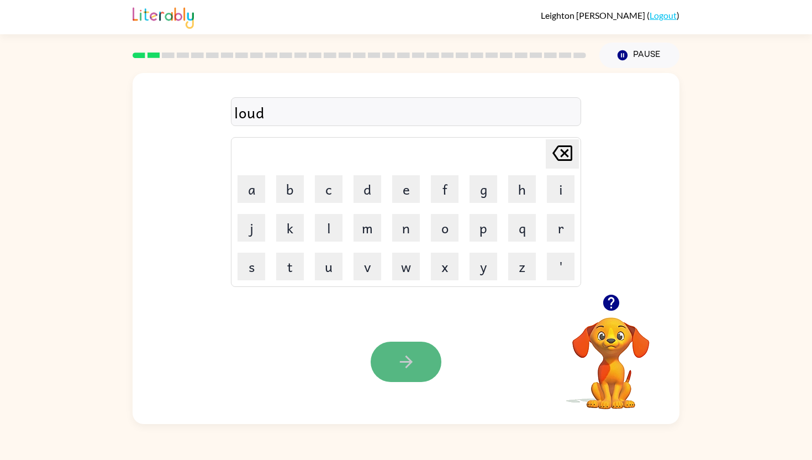
click at [405, 373] on button "button" at bounding box center [406, 361] width 71 height 40
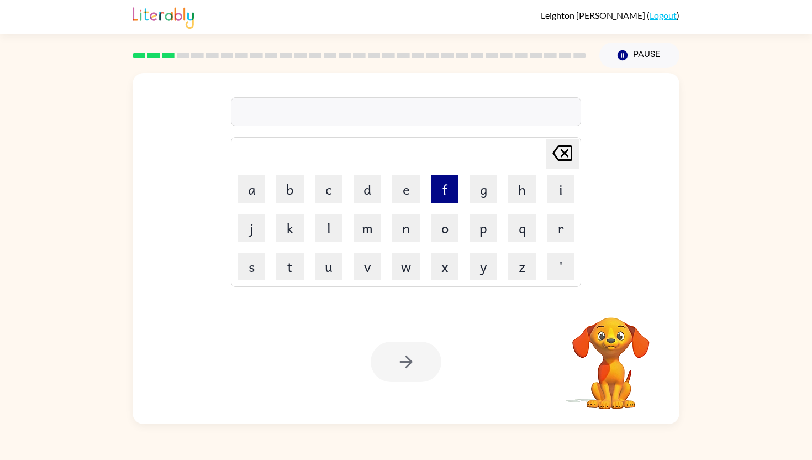
click at [446, 191] on button "f" at bounding box center [445, 189] width 28 height 28
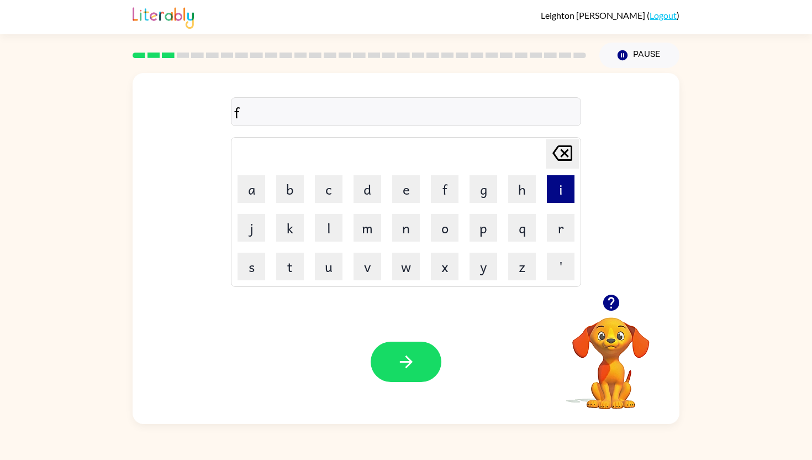
click at [551, 187] on button "i" at bounding box center [561, 189] width 28 height 28
click at [567, 225] on button "r" at bounding box center [561, 228] width 28 height 28
click at [411, 186] on button "e" at bounding box center [406, 189] width 28 height 28
click at [488, 226] on button "p" at bounding box center [484, 228] width 28 height 28
click at [512, 192] on button "h" at bounding box center [522, 189] width 28 height 28
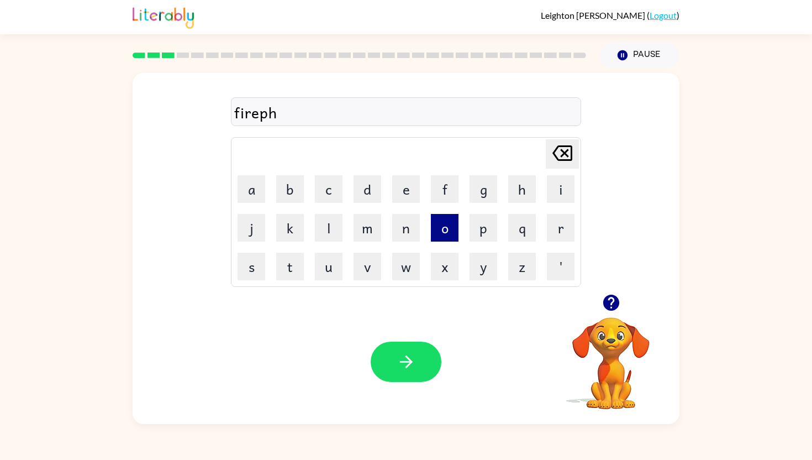
click at [438, 225] on button "o" at bounding box center [445, 228] width 28 height 28
click at [436, 201] on button "f" at bounding box center [445, 189] width 28 height 28
click at [409, 356] on icon "button" at bounding box center [406, 361] width 19 height 19
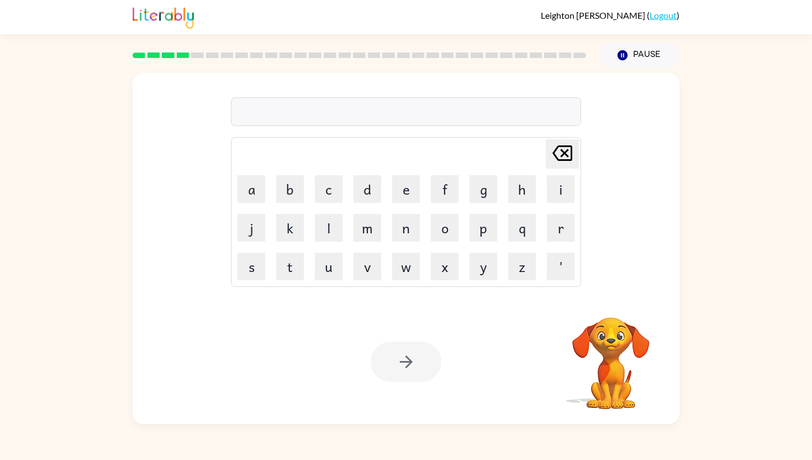
click at [407, 356] on div at bounding box center [406, 361] width 71 height 40
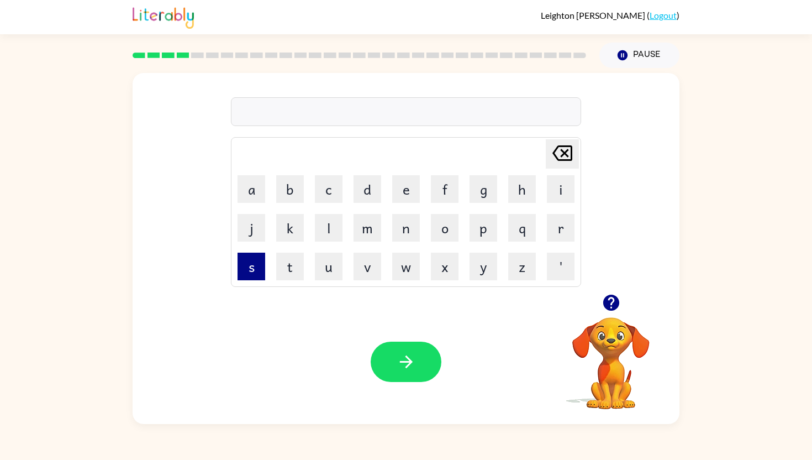
click at [246, 268] on button "s" at bounding box center [252, 266] width 28 height 28
click at [333, 191] on button "c" at bounding box center [329, 189] width 28 height 28
click at [404, 187] on button "e" at bounding box center [406, 189] width 28 height 28
type button "e"
click at [426, 352] on button "button" at bounding box center [406, 361] width 71 height 40
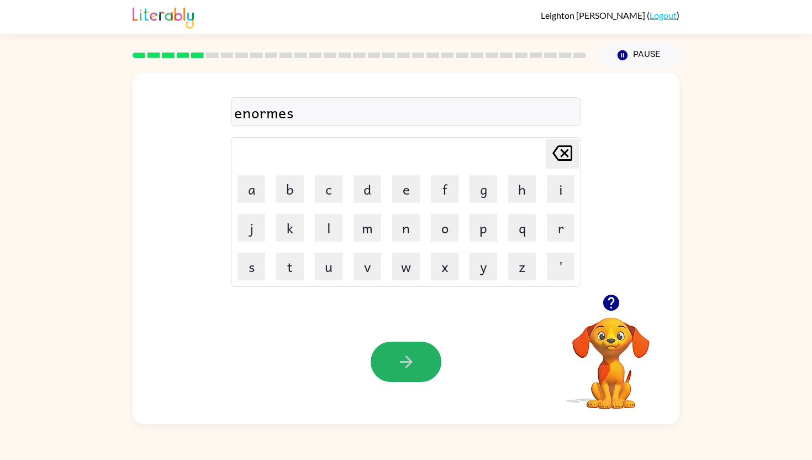
click at [415, 360] on button "button" at bounding box center [406, 361] width 71 height 40
click at [421, 360] on button "button" at bounding box center [406, 361] width 71 height 40
click at [404, 364] on icon "button" at bounding box center [406, 361] width 19 height 19
click at [410, 357] on icon "button" at bounding box center [406, 361] width 19 height 19
click at [390, 366] on button "button" at bounding box center [406, 361] width 71 height 40
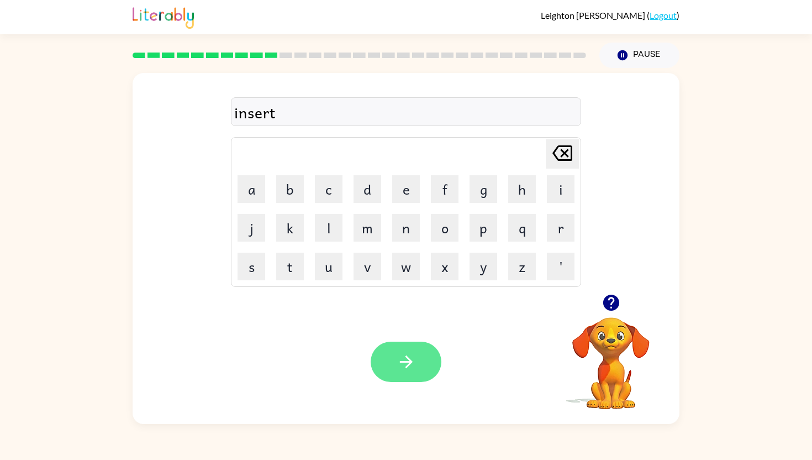
click at [397, 370] on icon "button" at bounding box center [406, 361] width 19 height 19
click at [389, 361] on button "button" at bounding box center [406, 361] width 71 height 40
click at [409, 366] on icon "button" at bounding box center [406, 361] width 19 height 19
click at [393, 365] on button "button" at bounding box center [406, 361] width 71 height 40
click at [403, 365] on icon "button" at bounding box center [406, 361] width 19 height 19
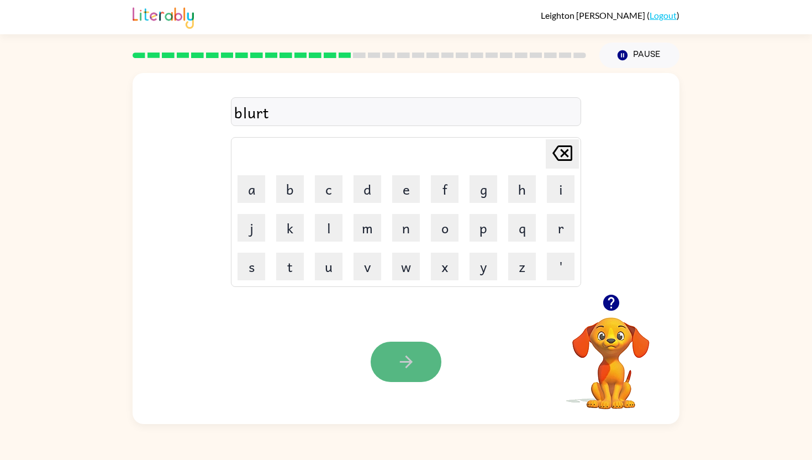
click at [399, 364] on icon "button" at bounding box center [406, 361] width 19 height 19
click at [406, 364] on icon "button" at bounding box center [406, 361] width 19 height 19
click at [400, 361] on icon "button" at bounding box center [405, 361] width 13 height 13
click at [410, 361] on icon "button" at bounding box center [405, 361] width 13 height 13
click at [407, 370] on icon "button" at bounding box center [406, 361] width 19 height 19
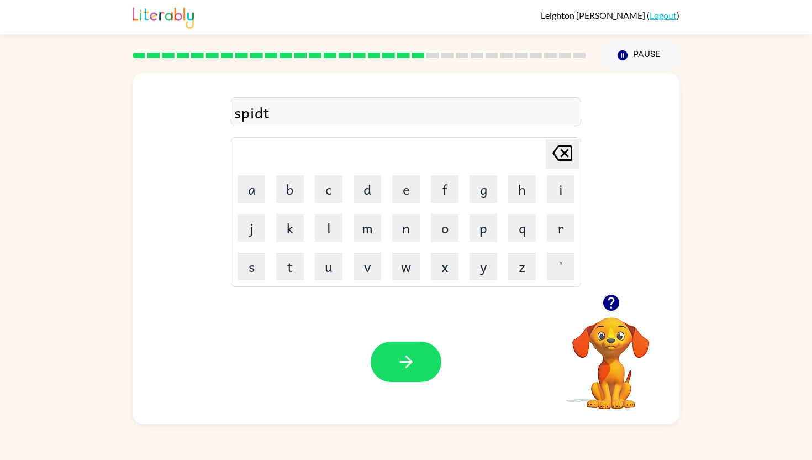
click at [573, 135] on div "spidt [PERSON_NAME] last character input a b c d e f g h i j k l m n o p q r s …" at bounding box center [406, 184] width 350 height 206
click at [573, 143] on icon "[PERSON_NAME] last character input" at bounding box center [562, 153] width 27 height 27
click at [564, 156] on icon "[PERSON_NAME] last character input" at bounding box center [562, 153] width 27 height 27
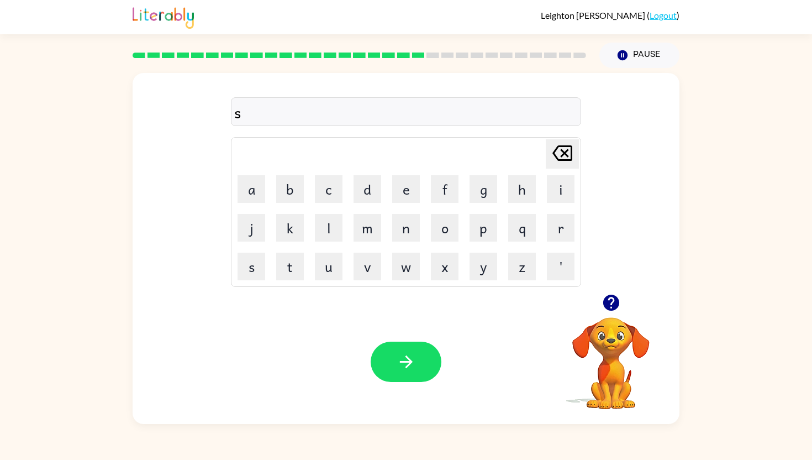
type button "delete"
click at [614, 303] on icon "button" at bounding box center [611, 302] width 16 height 16
click at [420, 352] on button "button" at bounding box center [406, 361] width 71 height 40
click at [397, 346] on button "button" at bounding box center [406, 361] width 71 height 40
click at [409, 368] on icon "button" at bounding box center [406, 361] width 19 height 19
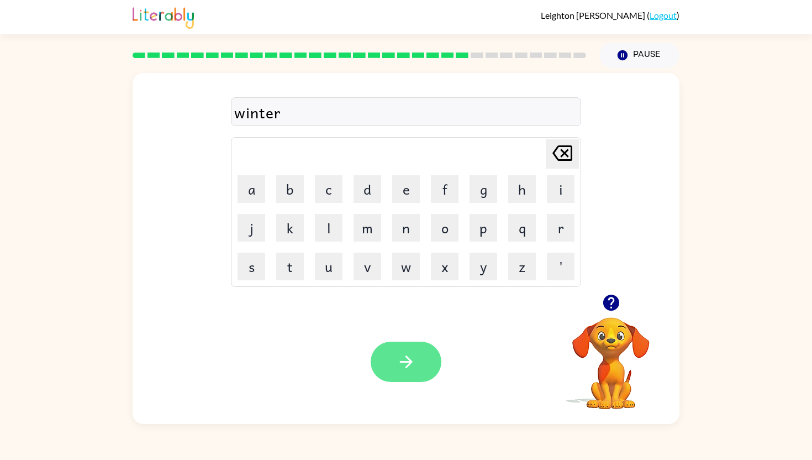
click at [411, 370] on icon "button" at bounding box center [406, 361] width 19 height 19
click at [414, 382] on div "Your browser must support playing .mp4 files to use Literably. Please try using…" at bounding box center [406, 361] width 547 height 124
click at [413, 379] on button "button" at bounding box center [406, 361] width 71 height 40
click at [396, 340] on div "Your browser must support playing .mp4 files to use Literably. Please try using…" at bounding box center [406, 361] width 547 height 124
click at [396, 345] on div "Your browser must support playing .mp4 files to use Literably. Please try using…" at bounding box center [406, 361] width 547 height 124
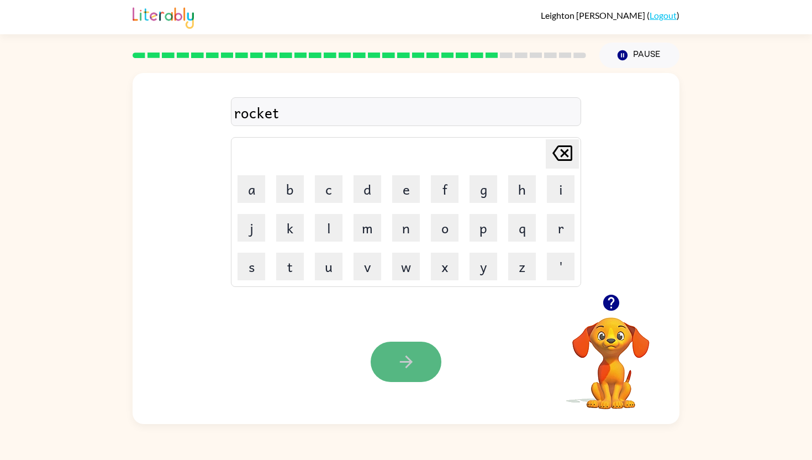
click at [396, 345] on button "button" at bounding box center [406, 361] width 71 height 40
click at [405, 361] on icon "button" at bounding box center [405, 361] width 13 height 13
click at [405, 361] on div at bounding box center [406, 361] width 71 height 40
click at [405, 361] on icon "button" at bounding box center [405, 361] width 13 height 13
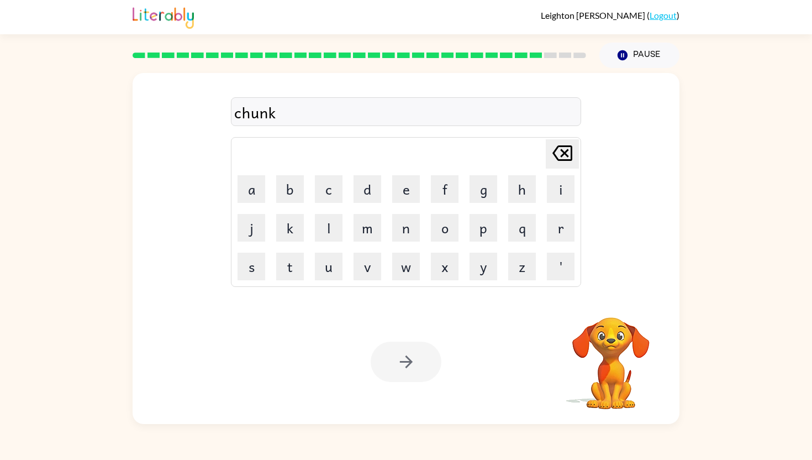
click at [394, 354] on div at bounding box center [406, 361] width 71 height 40
click at [395, 354] on button "button" at bounding box center [406, 361] width 71 height 40
click at [395, 365] on button "button" at bounding box center [406, 361] width 71 height 40
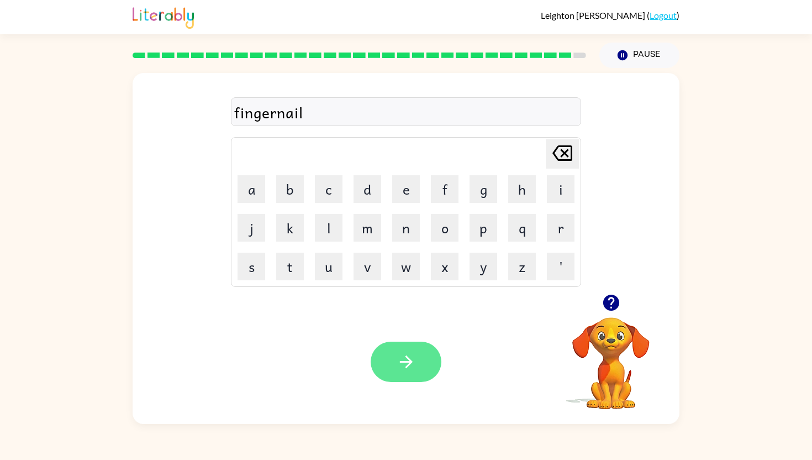
click at [397, 365] on icon "button" at bounding box center [406, 361] width 19 height 19
